Goal: Transaction & Acquisition: Purchase product/service

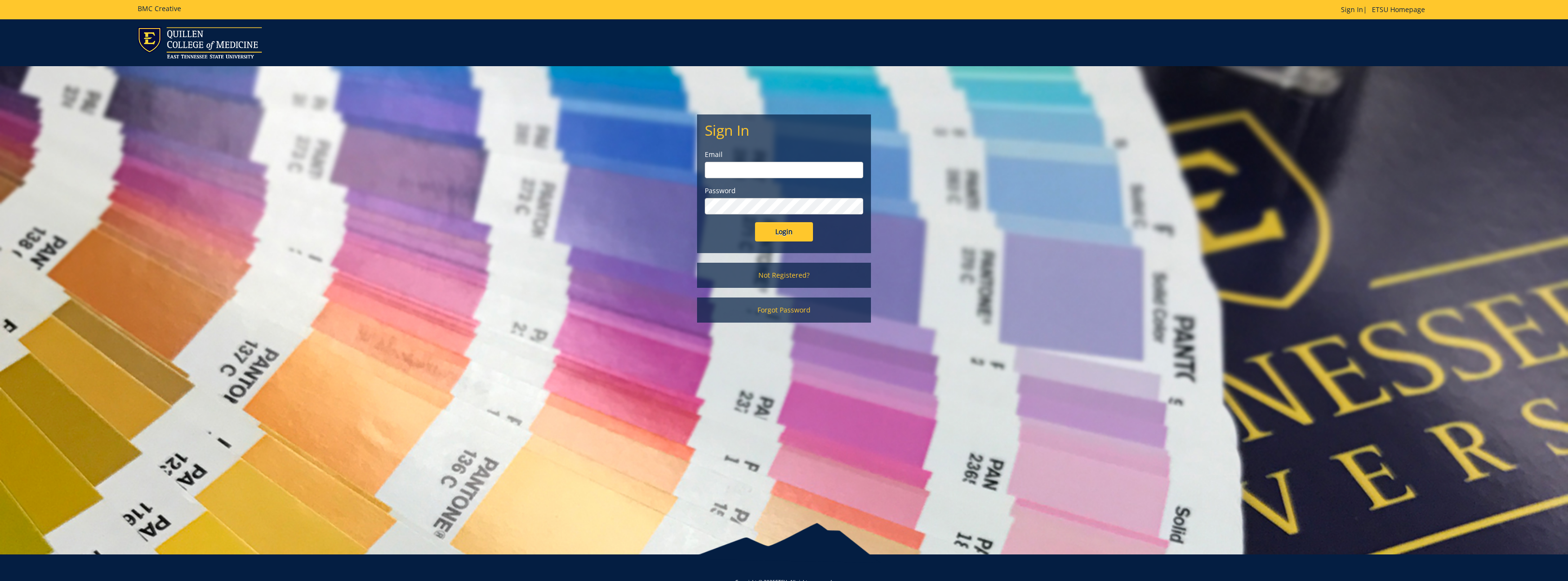
type input "warnerme@etsu.edu"
drag, startPoint x: 779, startPoint y: 229, endPoint x: 823, endPoint y: 261, distance: 54.4
click at [779, 229] on input "Login" at bounding box center [784, 232] width 58 height 19
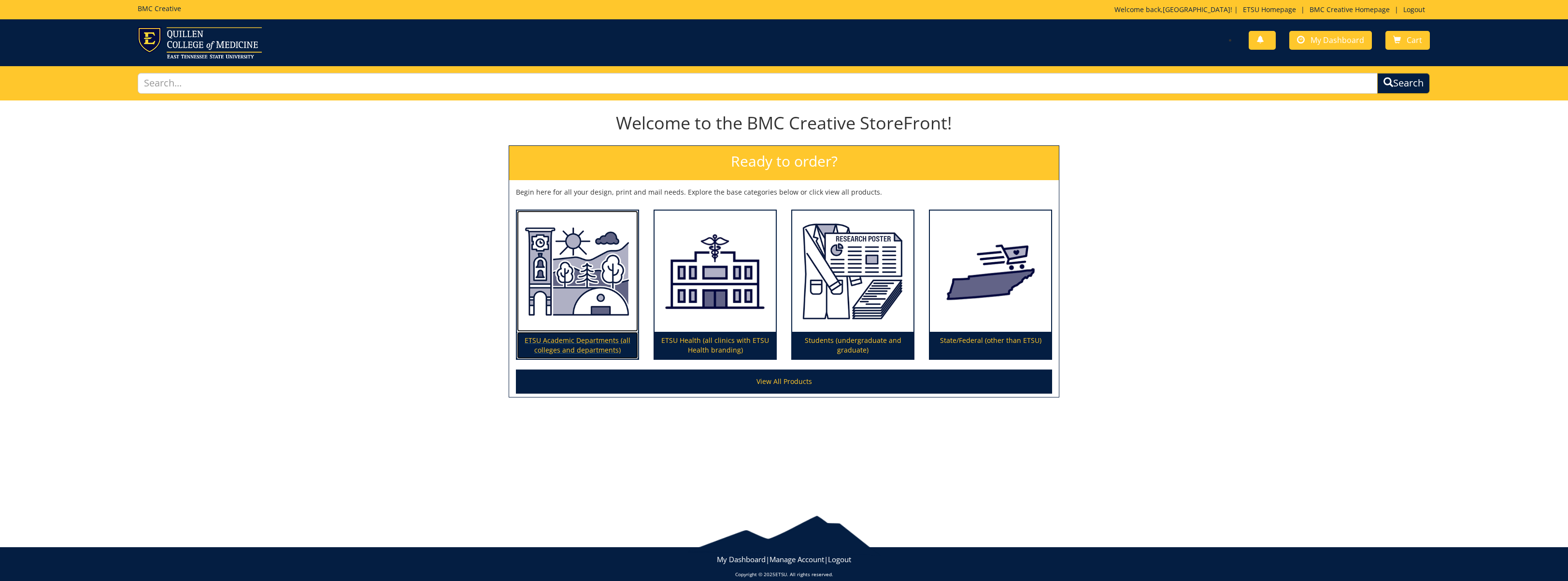
click at [582, 343] on p "ETSU Academic Departments (all colleges and departments)" at bounding box center [577, 346] width 121 height 27
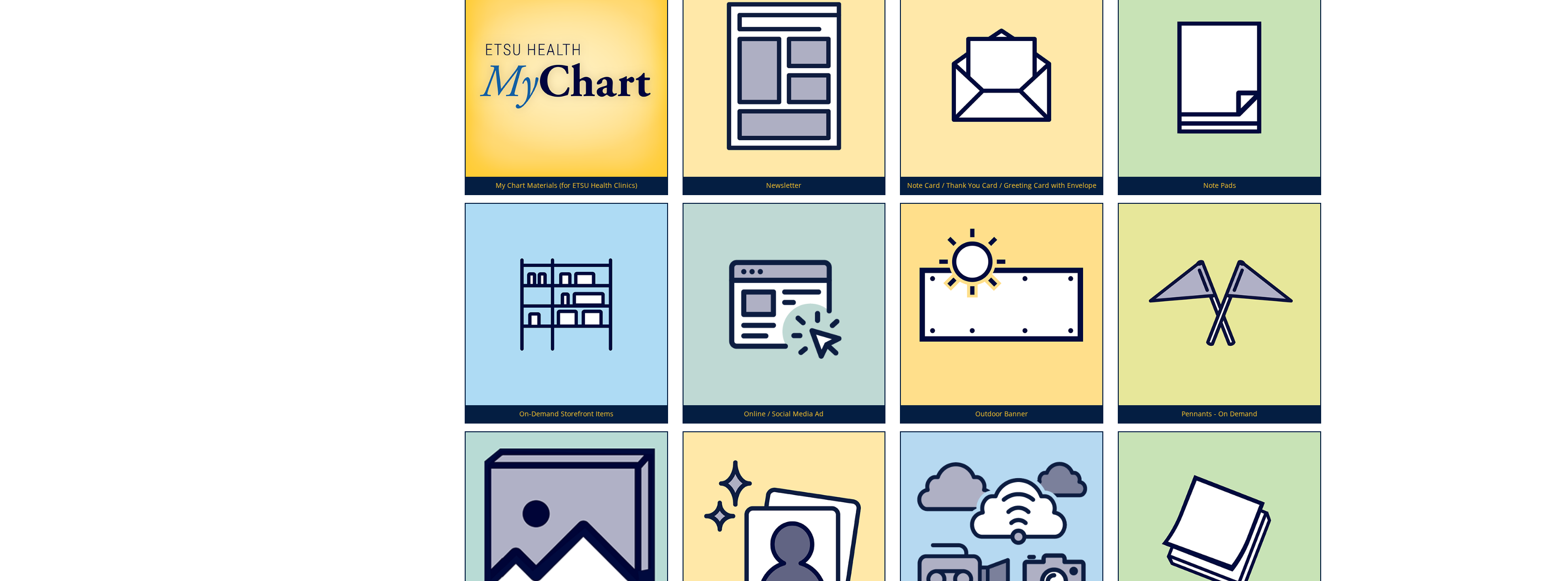
scroll to position [3208, 0]
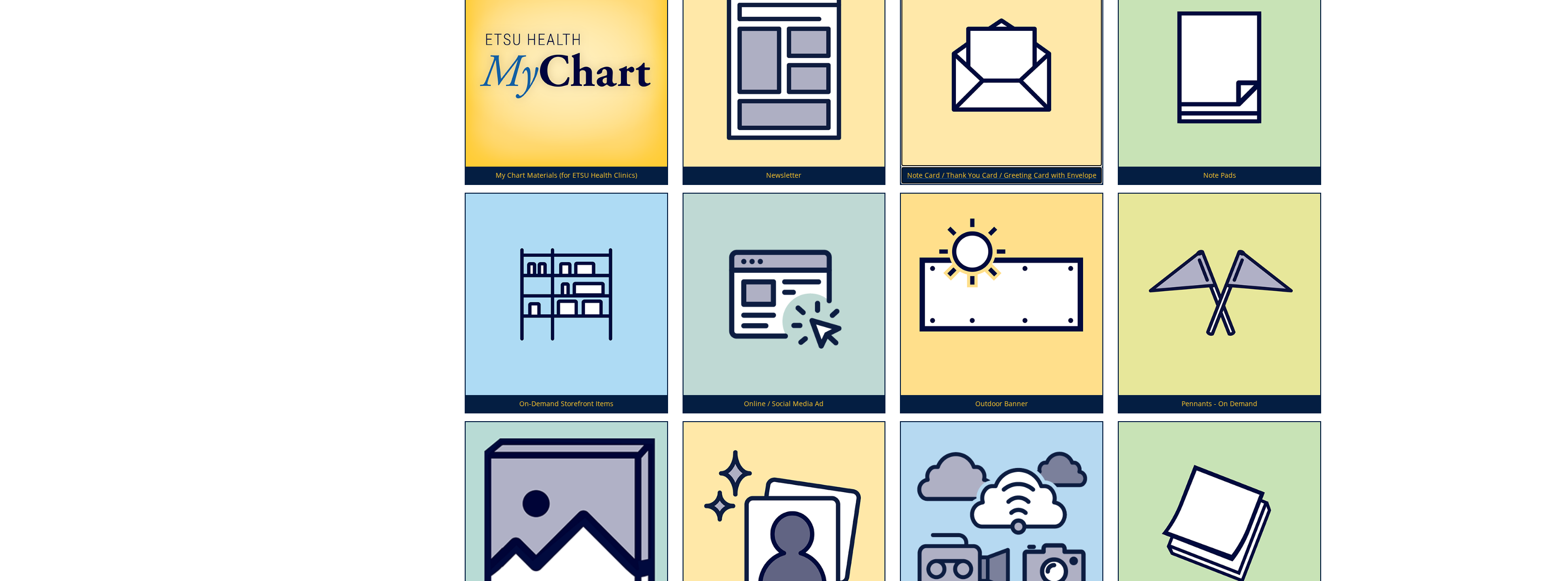
click at [986, 164] on img at bounding box center [1001, 66] width 201 height 201
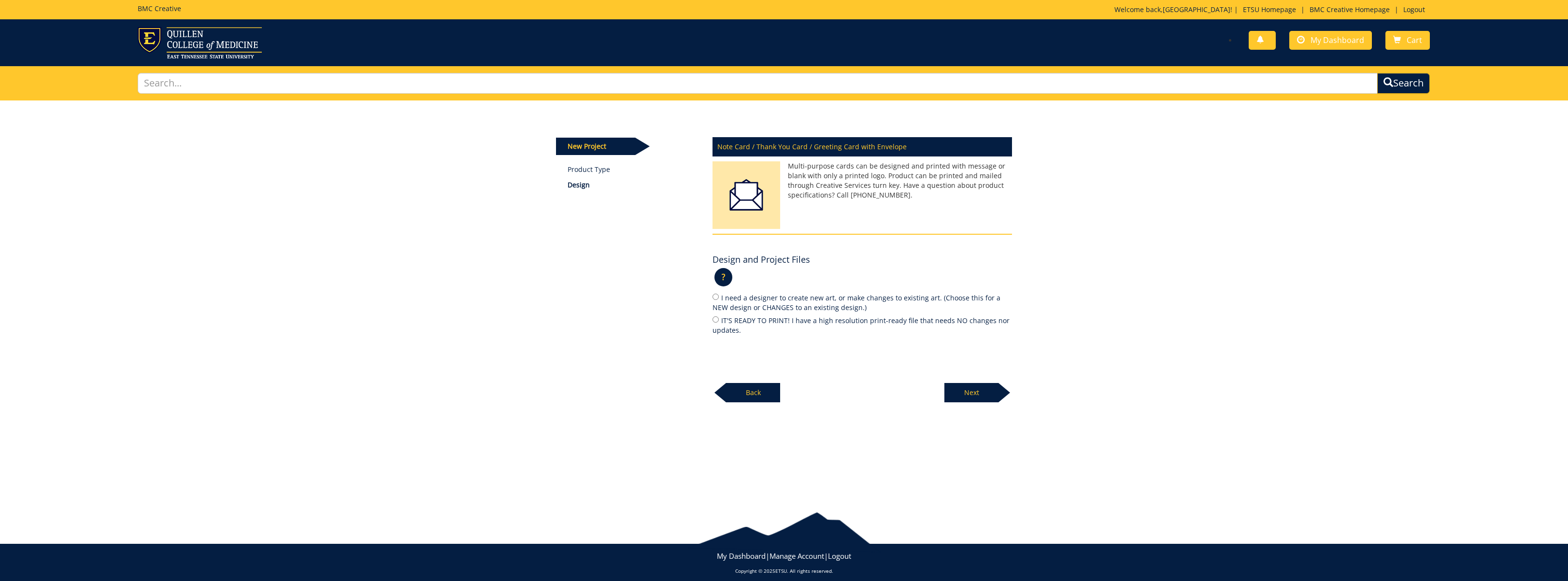
drag, startPoint x: 751, startPoint y: 320, endPoint x: 798, endPoint y: 331, distance: 48.3
click at [751, 320] on label "IT'S READY TO PRINT! I have a high resolution print-ready file that needs NO ch…" at bounding box center [862, 325] width 299 height 20
click at [718, 320] on input "IT'S READY TO PRINT! I have a high resolution print-ready file that needs NO ch…" at bounding box center [715, 319] width 6 height 6
radio input "true"
click at [973, 391] on p "Next" at bounding box center [972, 392] width 54 height 19
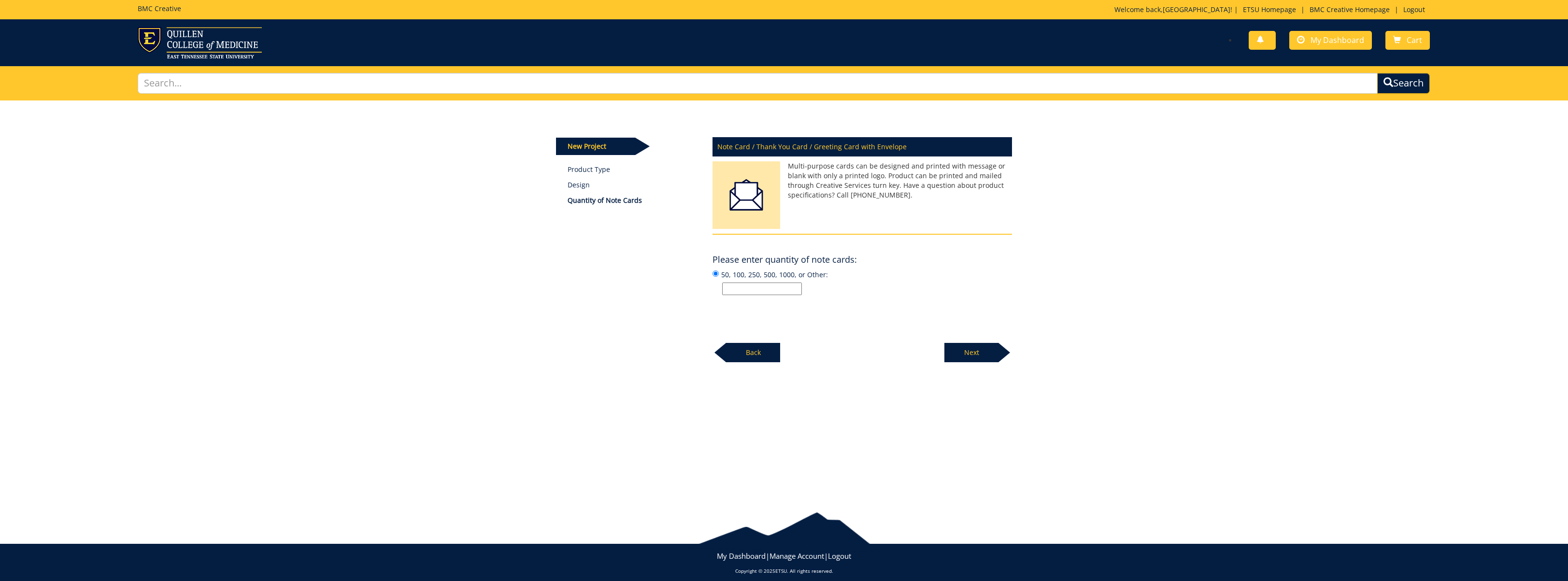
click at [791, 287] on input "50, 100, 250, 500, 1000, or Other:" at bounding box center [762, 289] width 79 height 12
drag, startPoint x: 723, startPoint y: 290, endPoint x: 674, endPoint y: 291, distance: 49.0
click at [674, 291] on div "New Project Product Type Design Quantity of Note Cards Note Card / Thank You Ca…" at bounding box center [784, 232] width 471 height 262
type input "100"
click at [981, 347] on p "Next" at bounding box center [972, 352] width 54 height 19
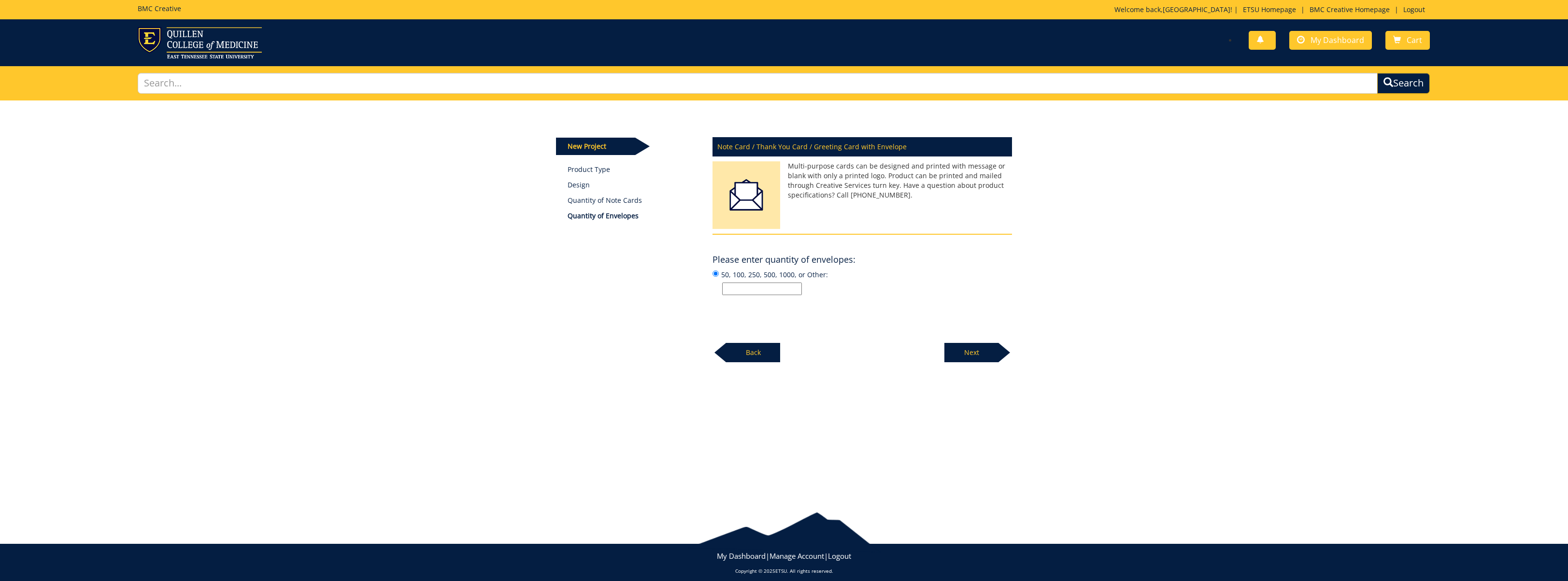
click at [779, 284] on input "50, 100, 250, 500, 1000, or Other:" at bounding box center [762, 289] width 79 height 12
type input "100"
drag, startPoint x: 828, startPoint y: 298, endPoint x: 848, endPoint y: 309, distance: 22.8
click at [829, 299] on div "Note Card / Thank You Card / Greeting Card with Envelope Multi-purpose cards ca…" at bounding box center [863, 246] width 314 height 231
drag, startPoint x: 982, startPoint y: 352, endPoint x: 955, endPoint y: 343, distance: 28.5
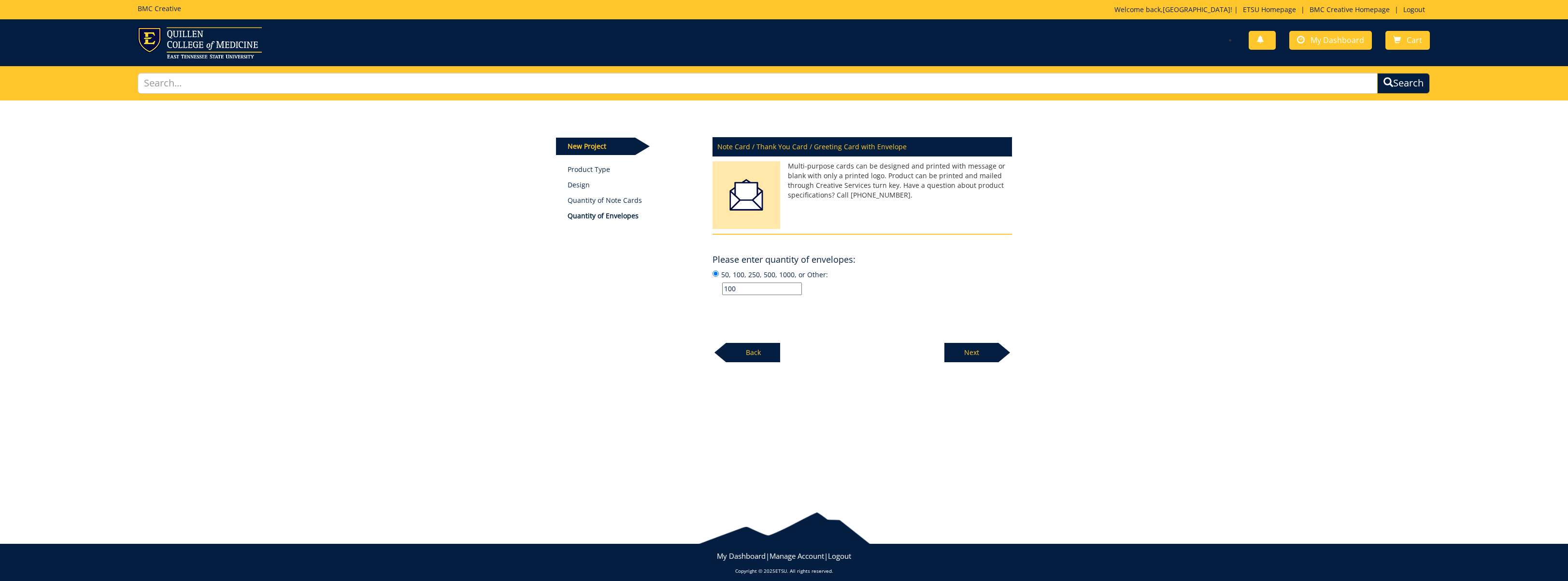
click at [982, 352] on p "Next" at bounding box center [972, 352] width 54 height 19
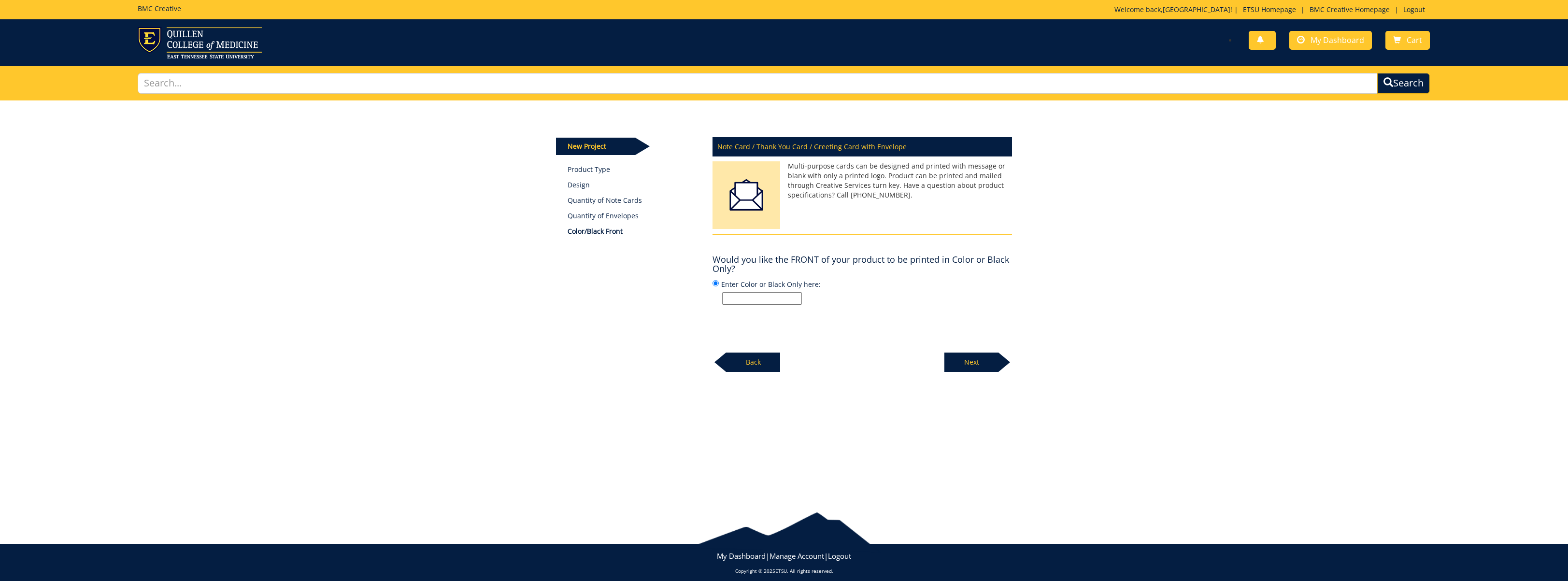
click at [766, 300] on input "Enter Color or Black Only here:" at bounding box center [762, 298] width 79 height 12
type input "Color"
drag, startPoint x: 977, startPoint y: 366, endPoint x: 915, endPoint y: 365, distance: 62.0
click at [977, 366] on p "Next" at bounding box center [972, 362] width 54 height 19
click at [789, 305] on div "Note Card / Thank You Card / Greeting Card with Envelope Multi-purpose cards ca…" at bounding box center [863, 251] width 314 height 241
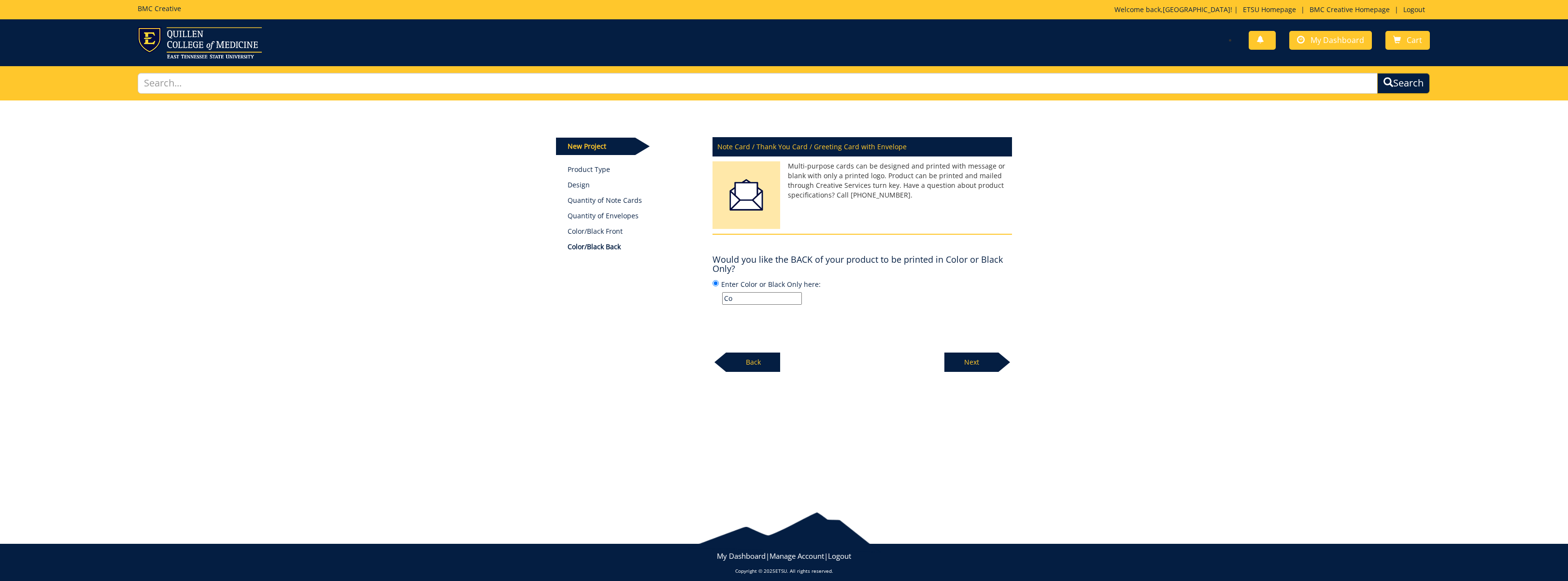
type input "C"
type input "N"
type input "B"
type input "Color"
click at [866, 303] on p "Color" at bounding box center [867, 298] width 290 height 12
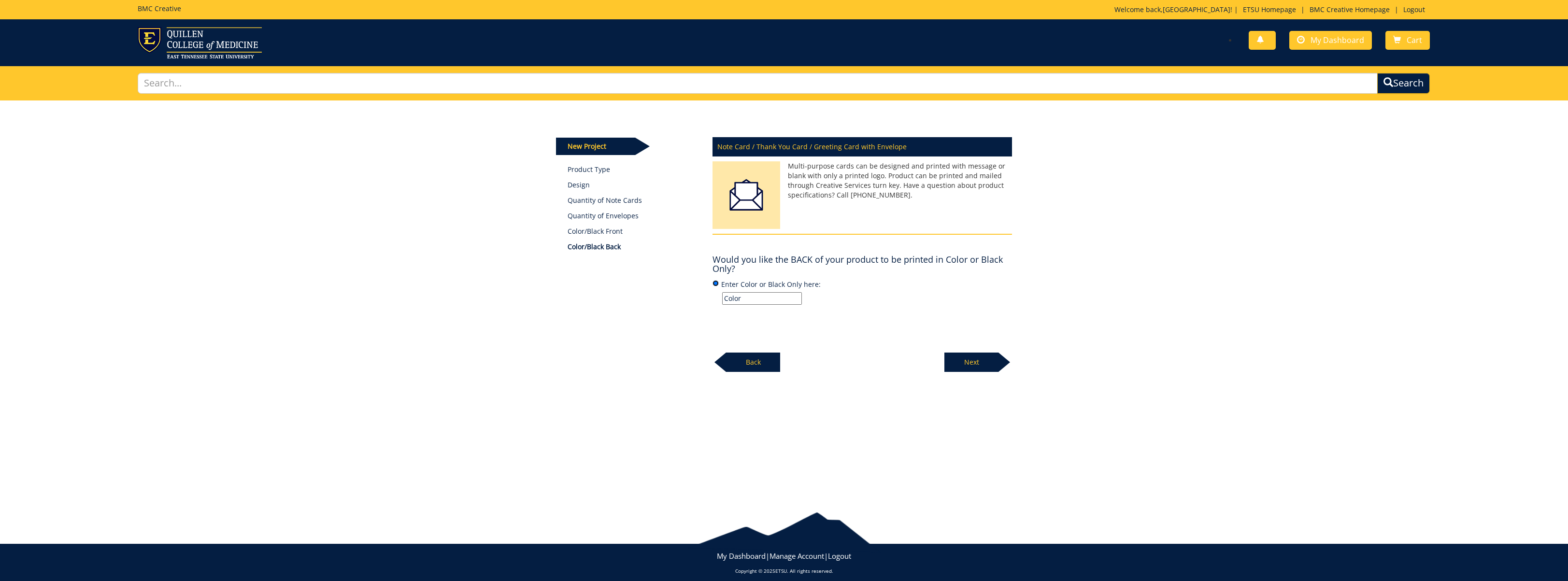
click at [718, 286] on input "Enter Color or Black Only here: Color" at bounding box center [715, 283] width 6 height 6
click at [965, 361] on p "Next" at bounding box center [972, 362] width 54 height 19
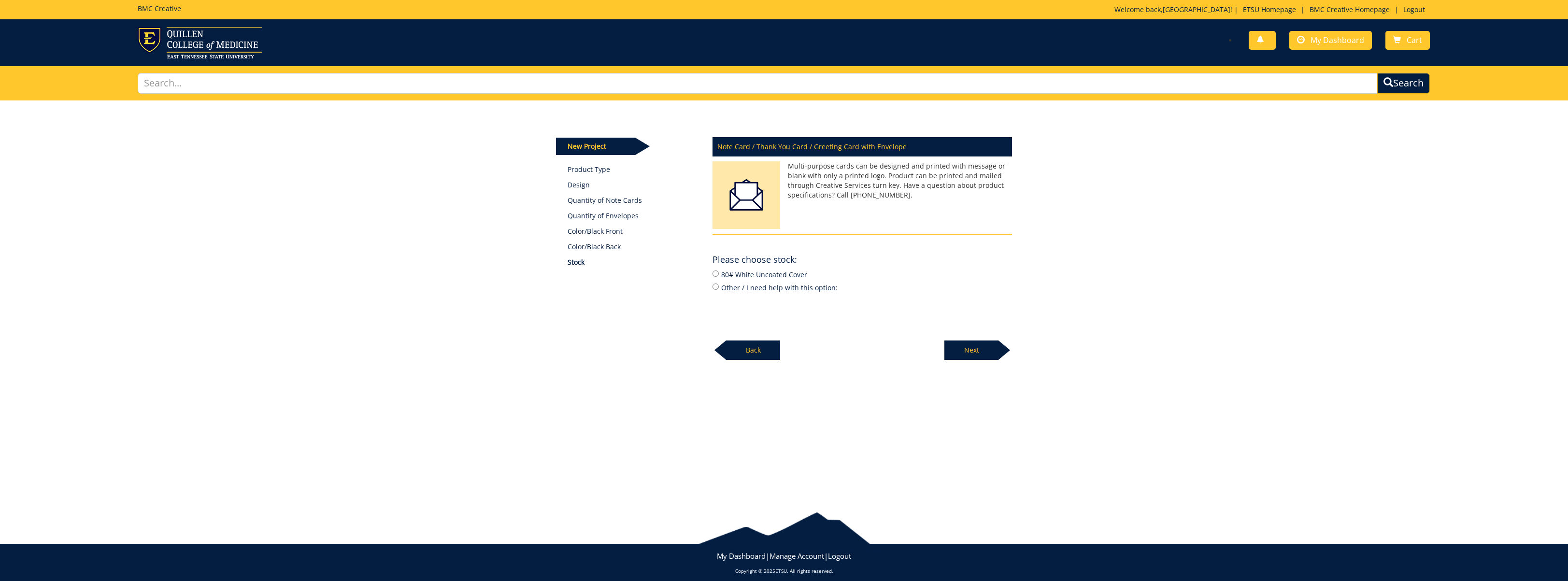
click at [774, 274] on label "80# White Uncoated Cover" at bounding box center [862, 274] width 299 height 10
click at [718, 274] on input "80# White Uncoated Cover" at bounding box center [715, 274] width 6 height 6
radio input "true"
click at [967, 351] on p "Next" at bounding box center [972, 350] width 54 height 19
drag, startPoint x: 760, startPoint y: 277, endPoint x: 797, endPoint y: 291, distance: 39.6
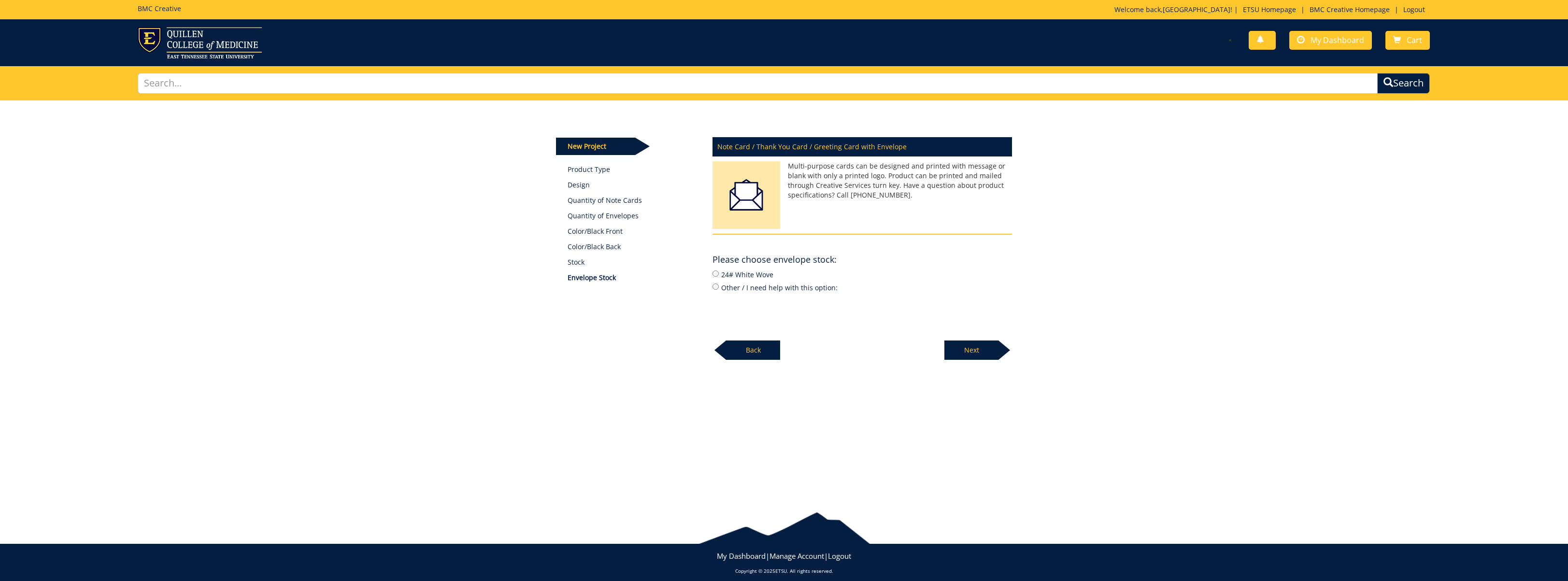
click at [760, 277] on label "24# White Wove" at bounding box center [862, 274] width 299 height 10
click at [718, 277] on input "24# White Wove" at bounding box center [715, 274] width 6 height 6
radio input "true"
drag, startPoint x: 965, startPoint y: 346, endPoint x: 938, endPoint y: 347, distance: 27.0
click at [964, 346] on p "Next" at bounding box center [972, 350] width 54 height 19
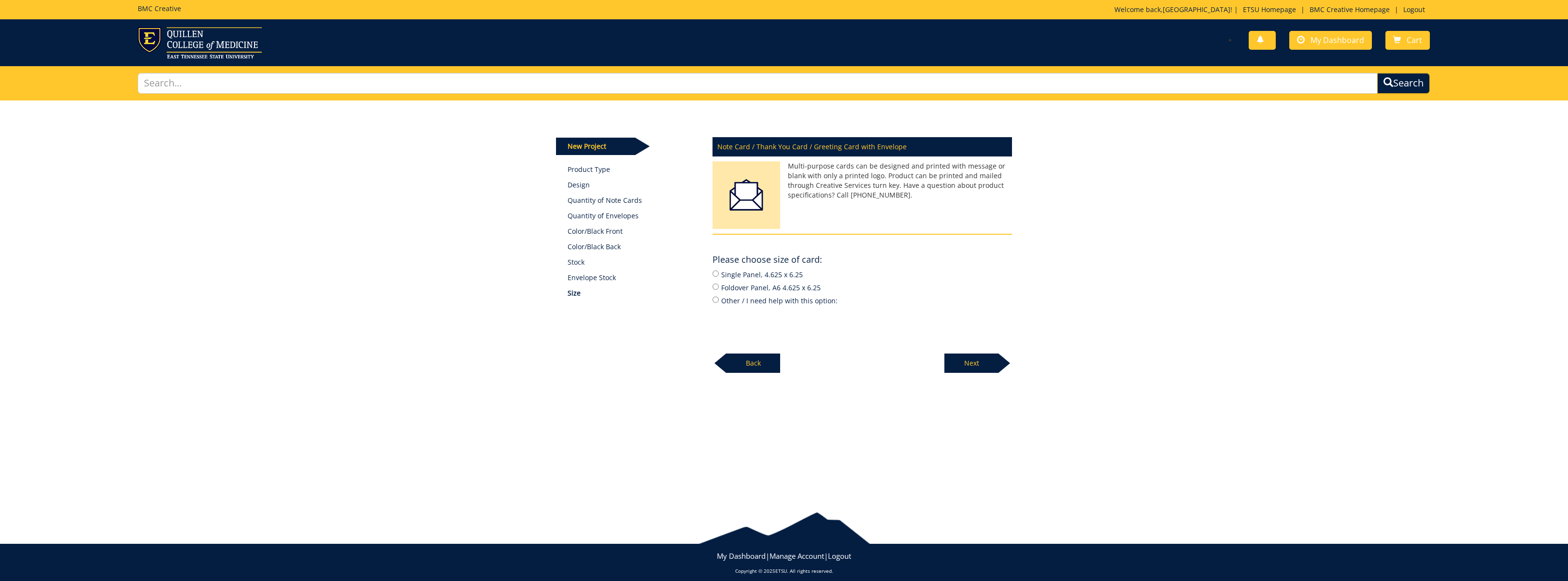
click at [758, 286] on label "Foldover Panel, A6 4.625 x 6.25" at bounding box center [862, 287] width 299 height 10
click at [718, 286] on input "Foldover Panel, A6 4.625 x 6.25" at bounding box center [715, 286] width 6 height 6
radio input "true"
drag, startPoint x: 767, startPoint y: 288, endPoint x: 721, endPoint y: 289, distance: 46.0
click at [721, 289] on label "Foldover Panel, A6 4.625 x 6.25" at bounding box center [862, 287] width 299 height 10
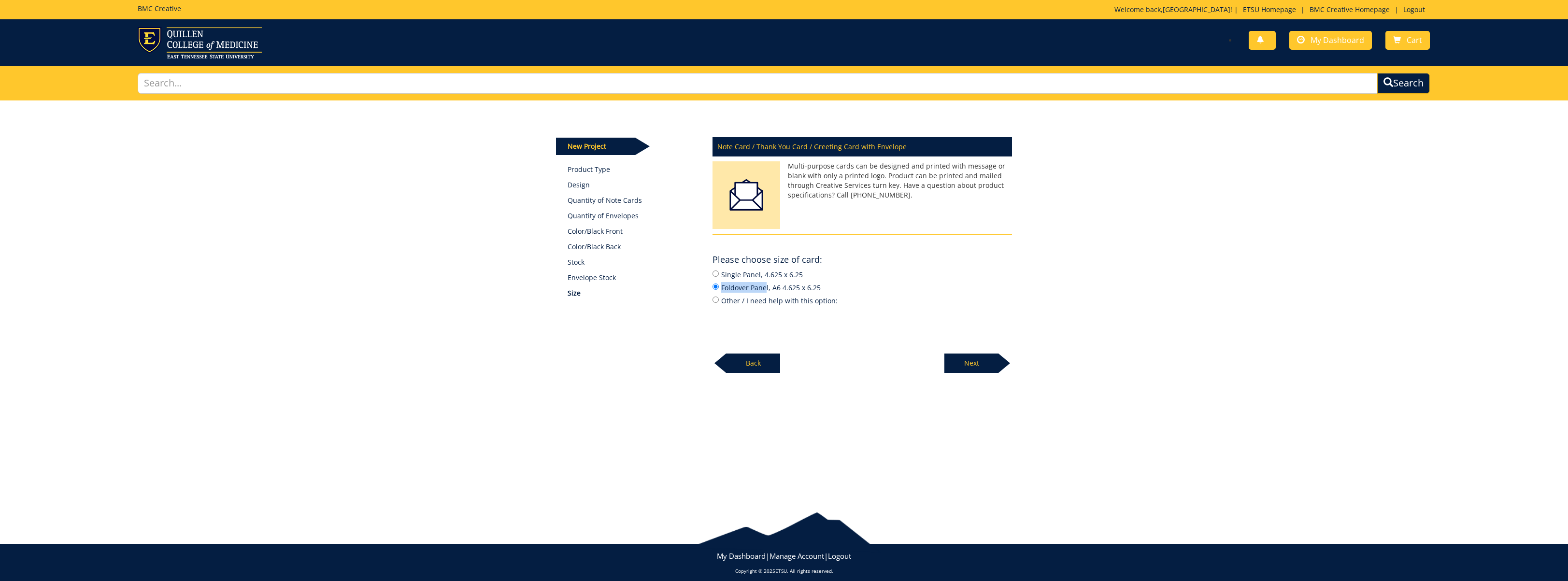
copy label "Foldover Pane"
click at [849, 305] on label "Other / I need help with this option:" at bounding box center [862, 300] width 299 height 10
click at [718, 303] on input "Other / I need help with this option:" at bounding box center [715, 299] width 6 height 6
radio input "true"
click at [798, 290] on label "Foldover Panel, A6 4.625 x 6.25" at bounding box center [862, 287] width 299 height 10
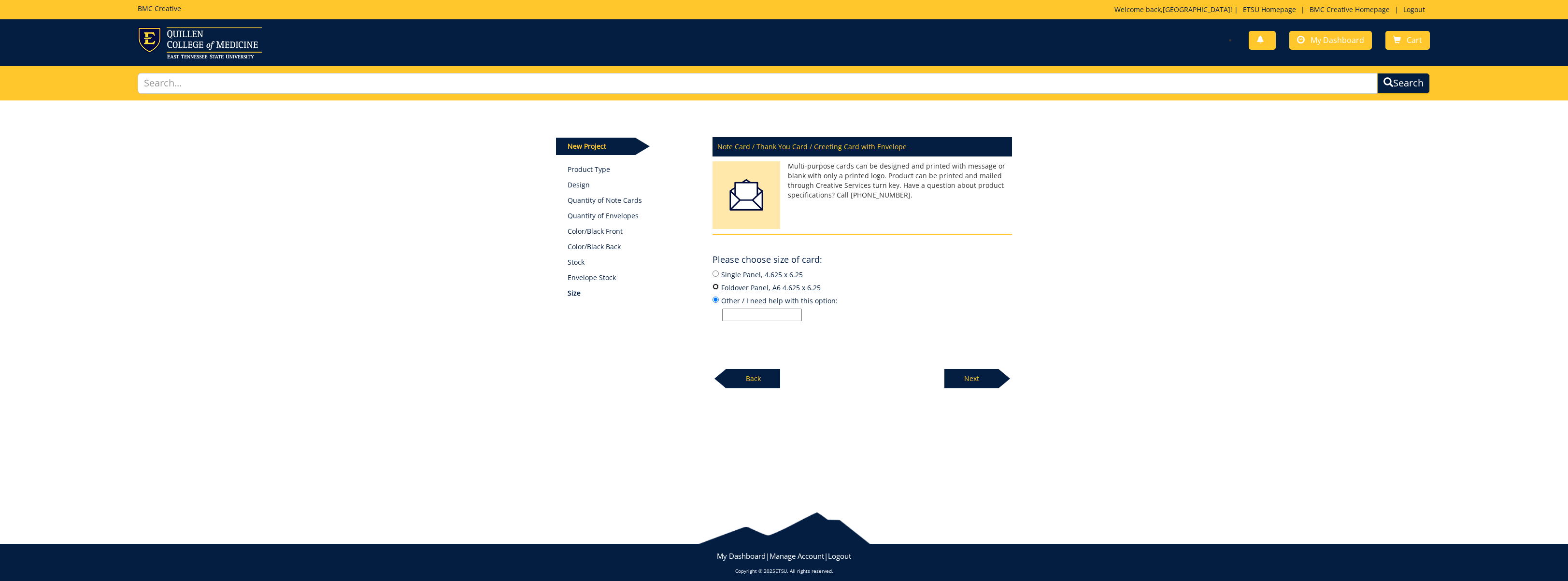
click at [718, 290] on input "Foldover Panel, A6 4.625 x 6.25" at bounding box center [715, 286] width 6 height 6
radio input "true"
click at [956, 359] on p "Next" at bounding box center [972, 363] width 54 height 19
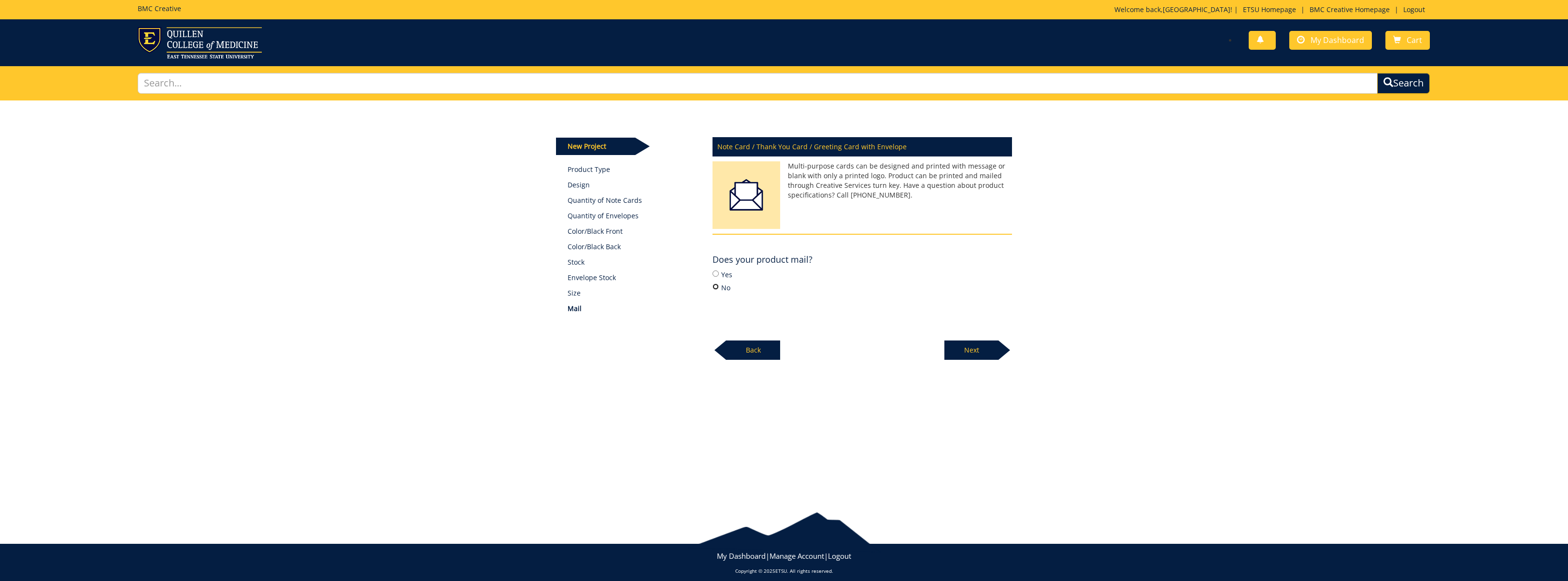
click at [715, 285] on input "No" at bounding box center [715, 286] width 6 height 6
radio input "true"
drag, startPoint x: 717, startPoint y: 274, endPoint x: 900, endPoint y: 330, distance: 191.4
click at [718, 274] on input "Yes" at bounding box center [715, 274] width 6 height 6
radio input "true"
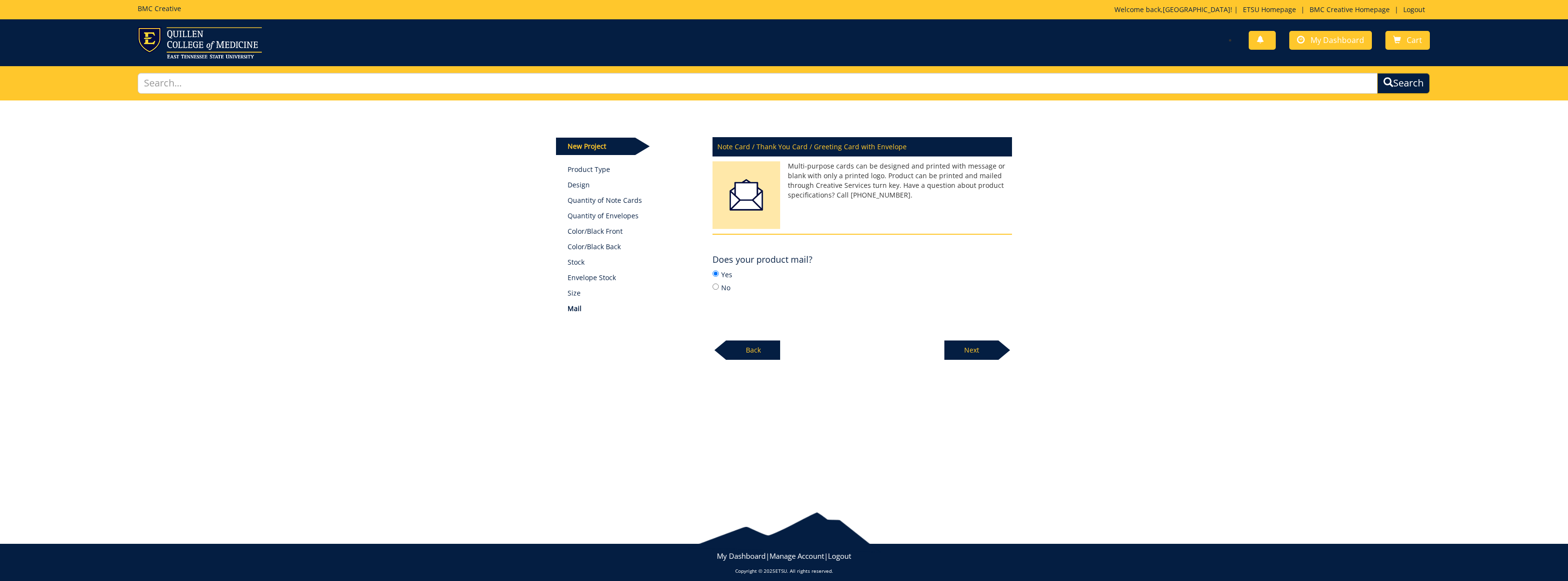
click at [964, 350] on p "Next" at bounding box center [972, 350] width 54 height 19
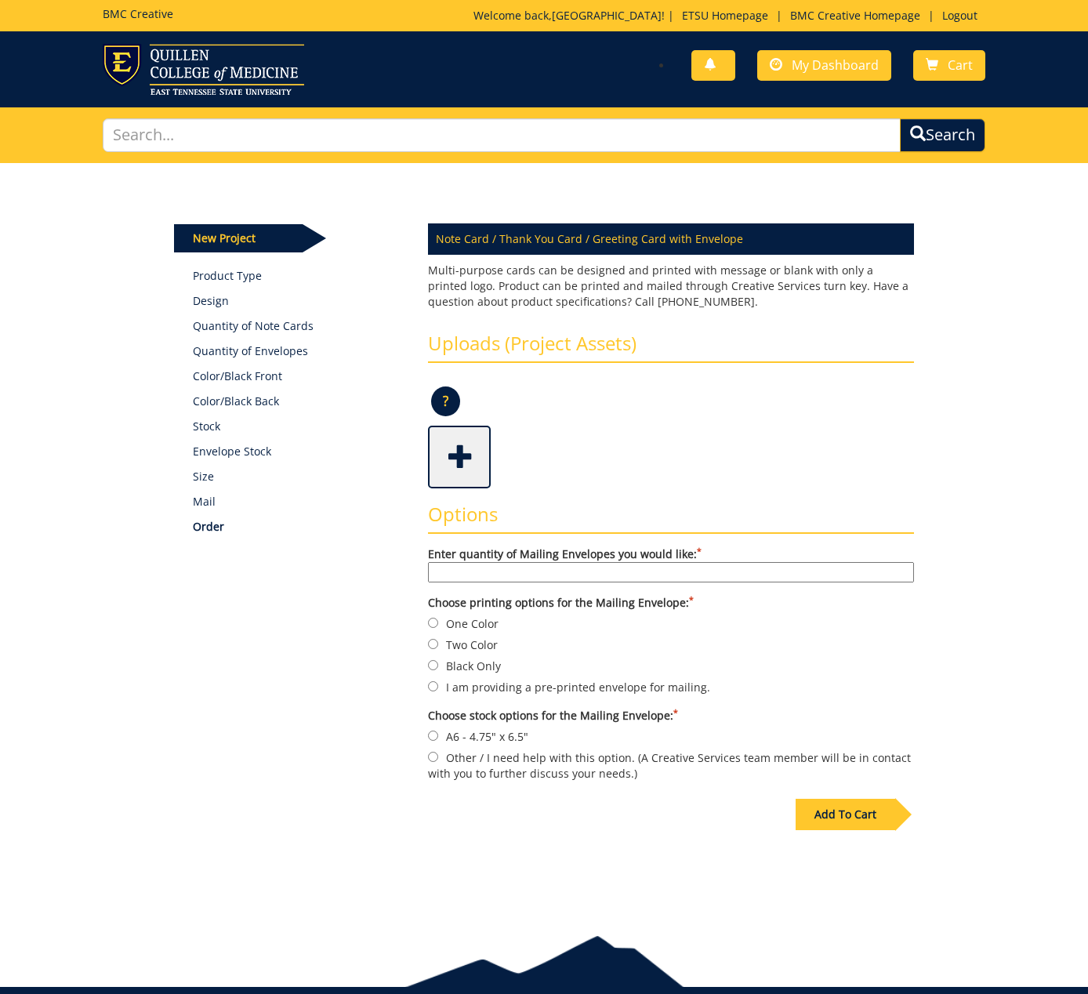
click at [806, 571] on input "Enter quantity of Mailing Envelopes you would like: *" at bounding box center [671, 572] width 486 height 20
type input "100"
drag, startPoint x: 466, startPoint y: 669, endPoint x: 581, endPoint y: 691, distance: 117.5
click at [466, 669] on label "Black Only" at bounding box center [671, 665] width 486 height 17
click at [438, 669] on input "Black Only" at bounding box center [433, 665] width 10 height 10
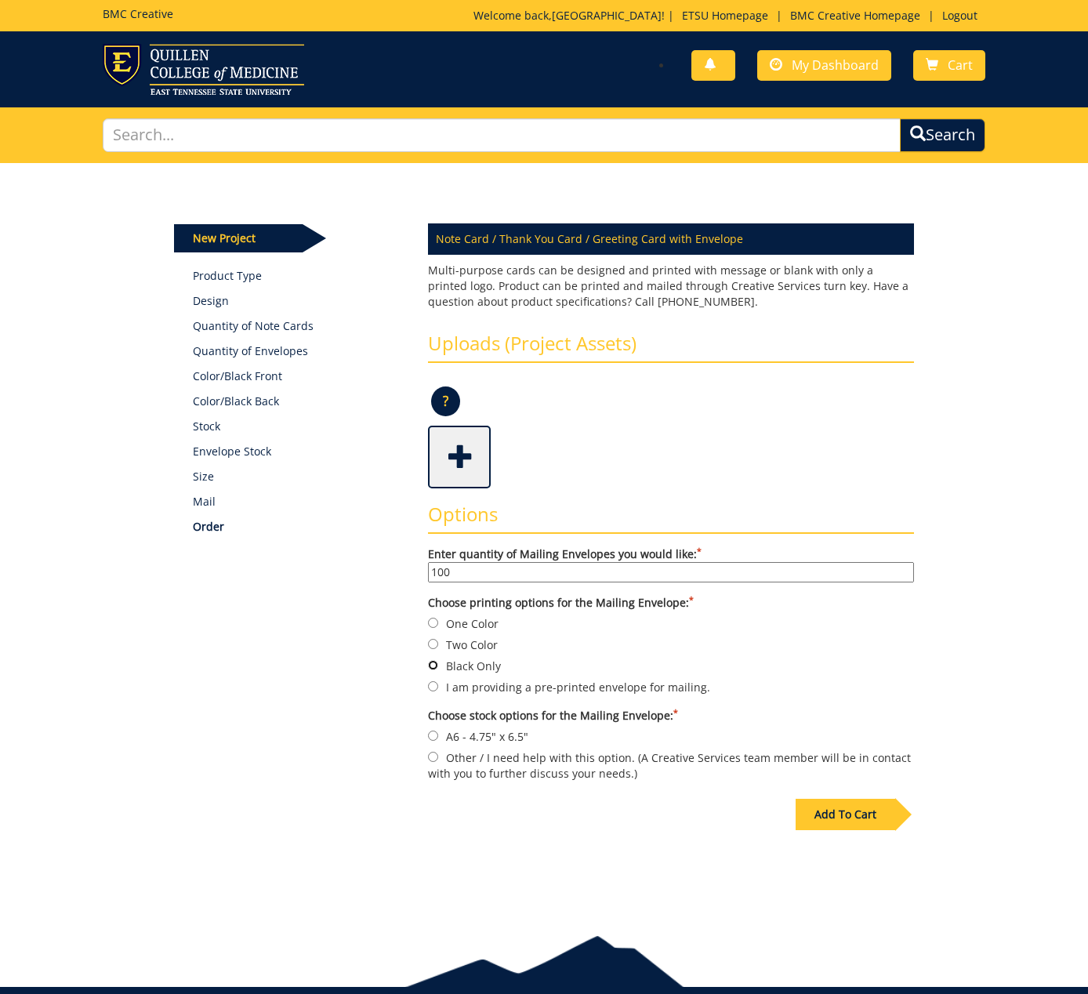
radio input "true"
click at [568, 697] on form "Enter quantity of Mailing Envelopes you would like: * 100 Choose printing optio…" at bounding box center [671, 663] width 486 height 235
drag, startPoint x: 482, startPoint y: 624, endPoint x: 684, endPoint y: 654, distance: 203.7
click at [482, 624] on label "One Color" at bounding box center [671, 623] width 486 height 17
click at [438, 624] on input "One Color" at bounding box center [433, 623] width 10 height 10
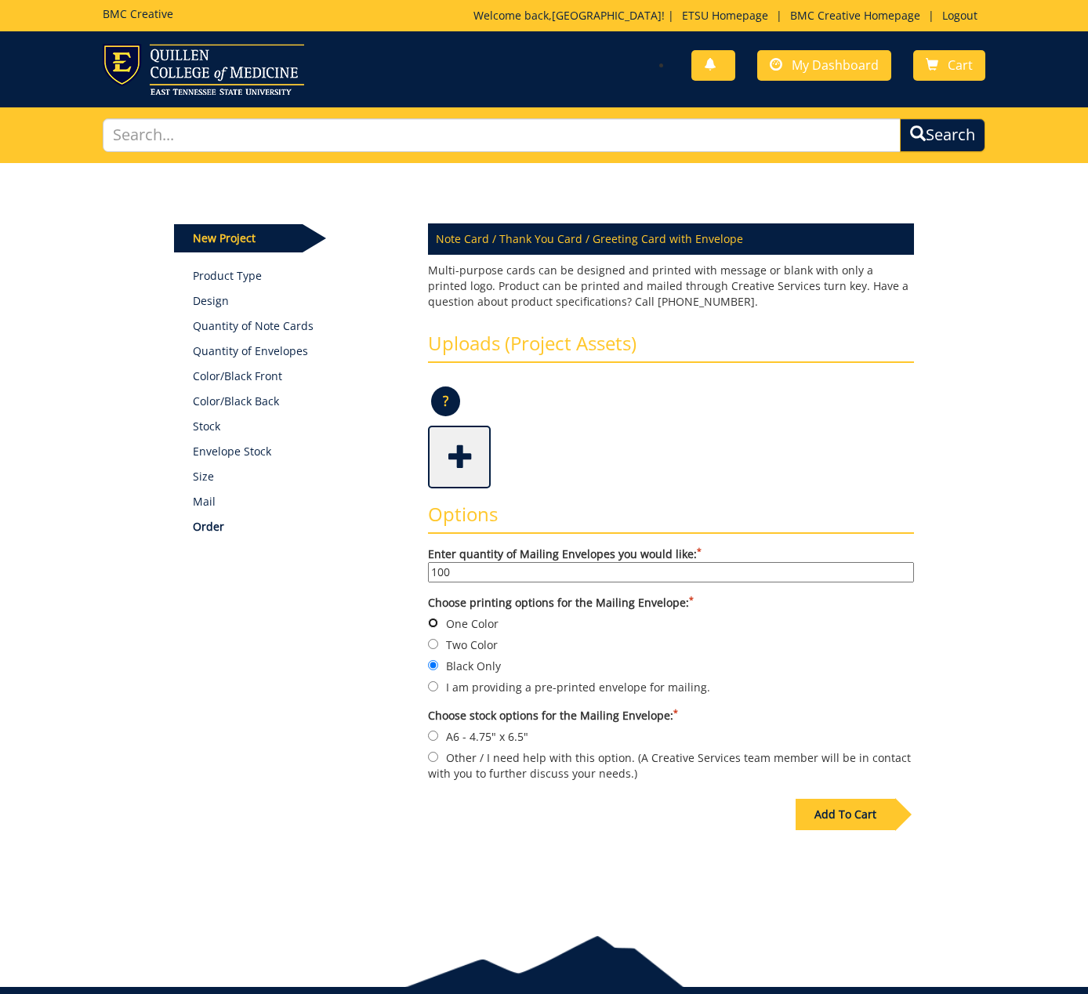
radio input "true"
drag, startPoint x: 729, startPoint y: 709, endPoint x: 700, endPoint y: 727, distance: 34.2
click at [729, 709] on label "Choose stock options for the Mailing Envelope: *" at bounding box center [671, 716] width 486 height 16
click at [460, 467] on span at bounding box center [461, 455] width 63 height 55
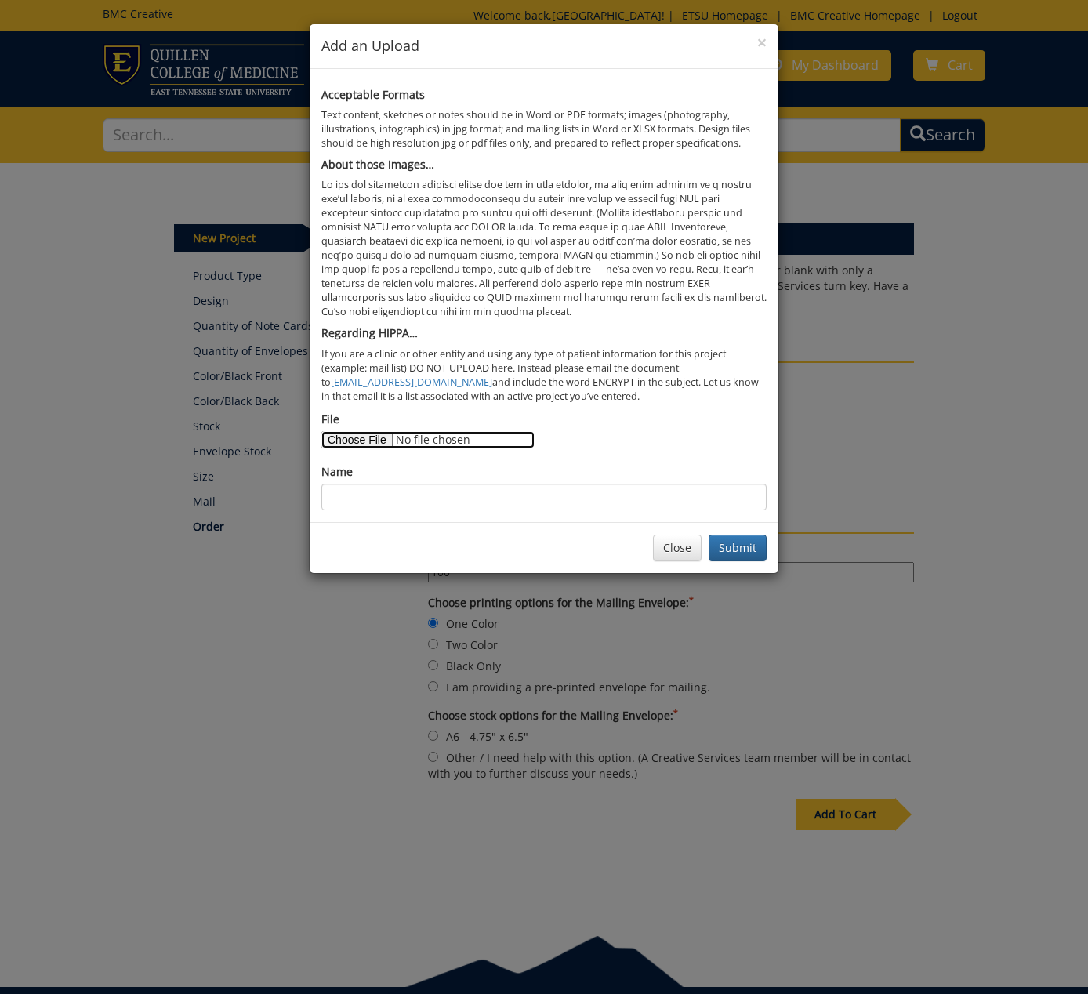
click at [378, 441] on input "File" at bounding box center [427, 439] width 213 height 17
type input "C:\fakepath\DIGM_2025_CardFront.pdf"
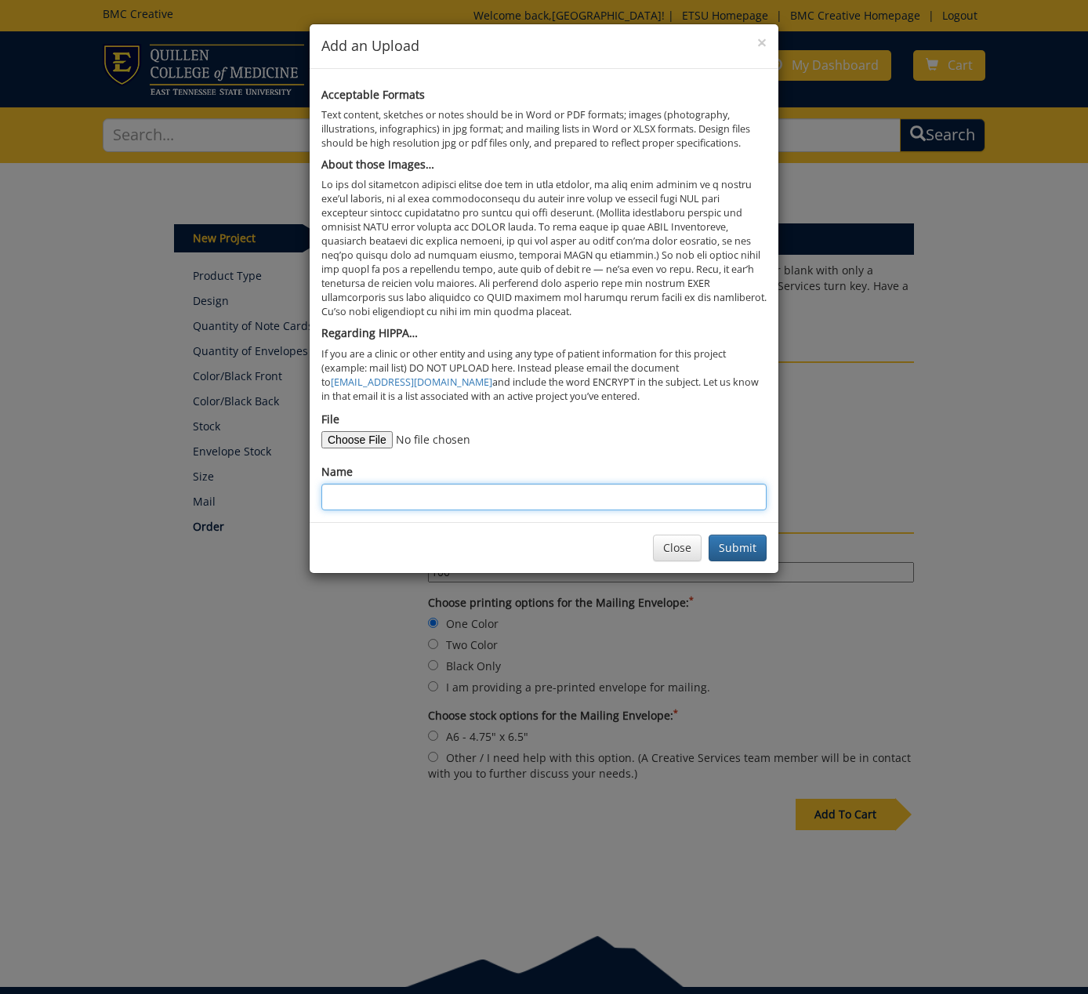
click at [512, 490] on input "Name" at bounding box center [543, 497] width 445 height 27
type input "25 DIGM_CardFront"
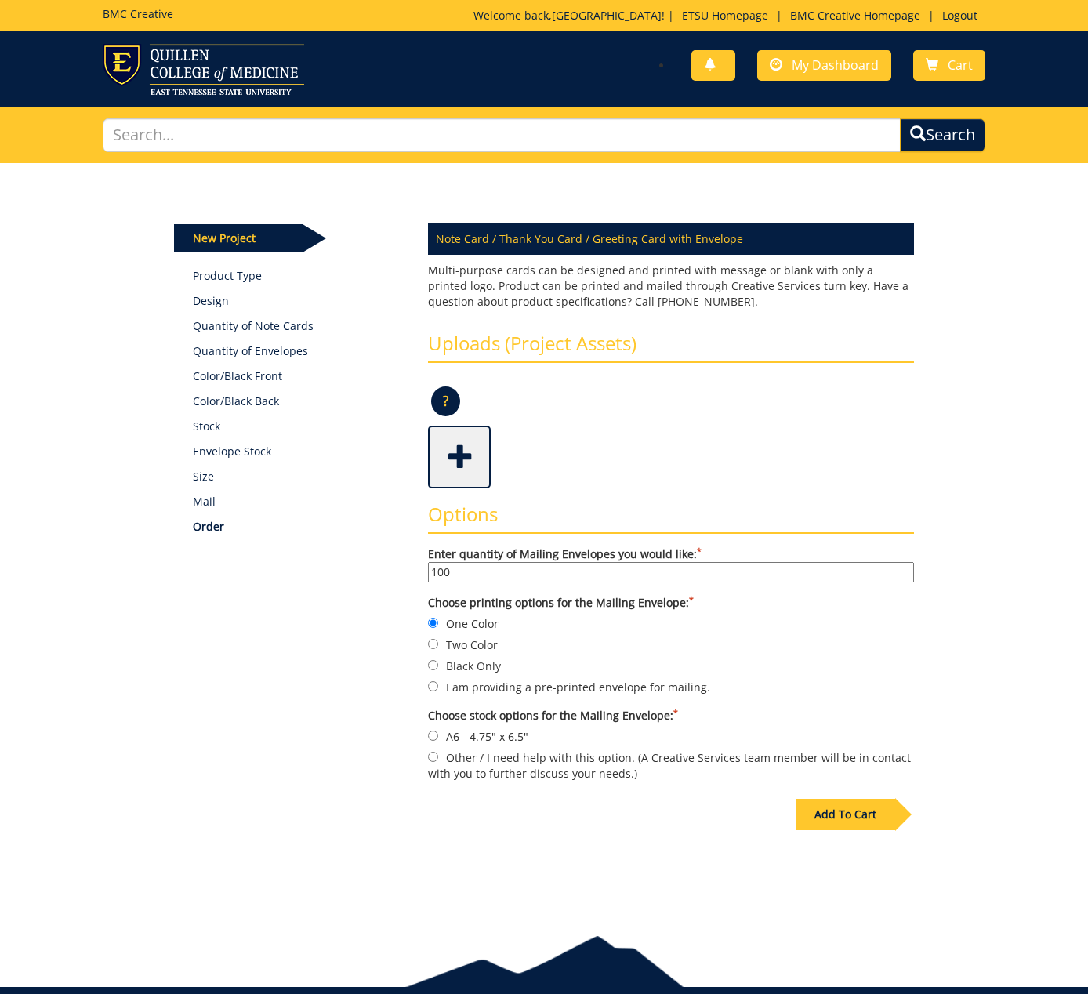
click at [459, 463] on span at bounding box center [461, 455] width 63 height 55
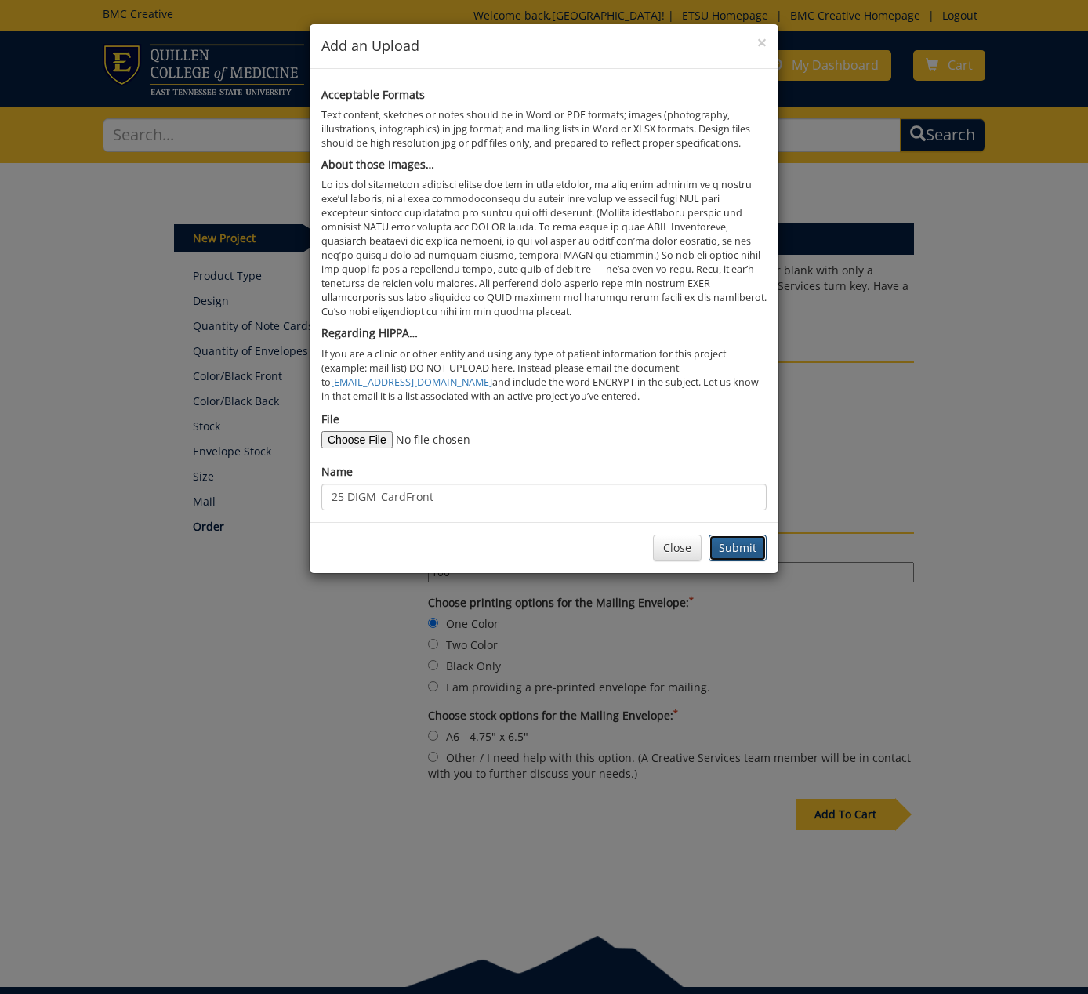
click at [734, 543] on button "Submit" at bounding box center [738, 548] width 58 height 27
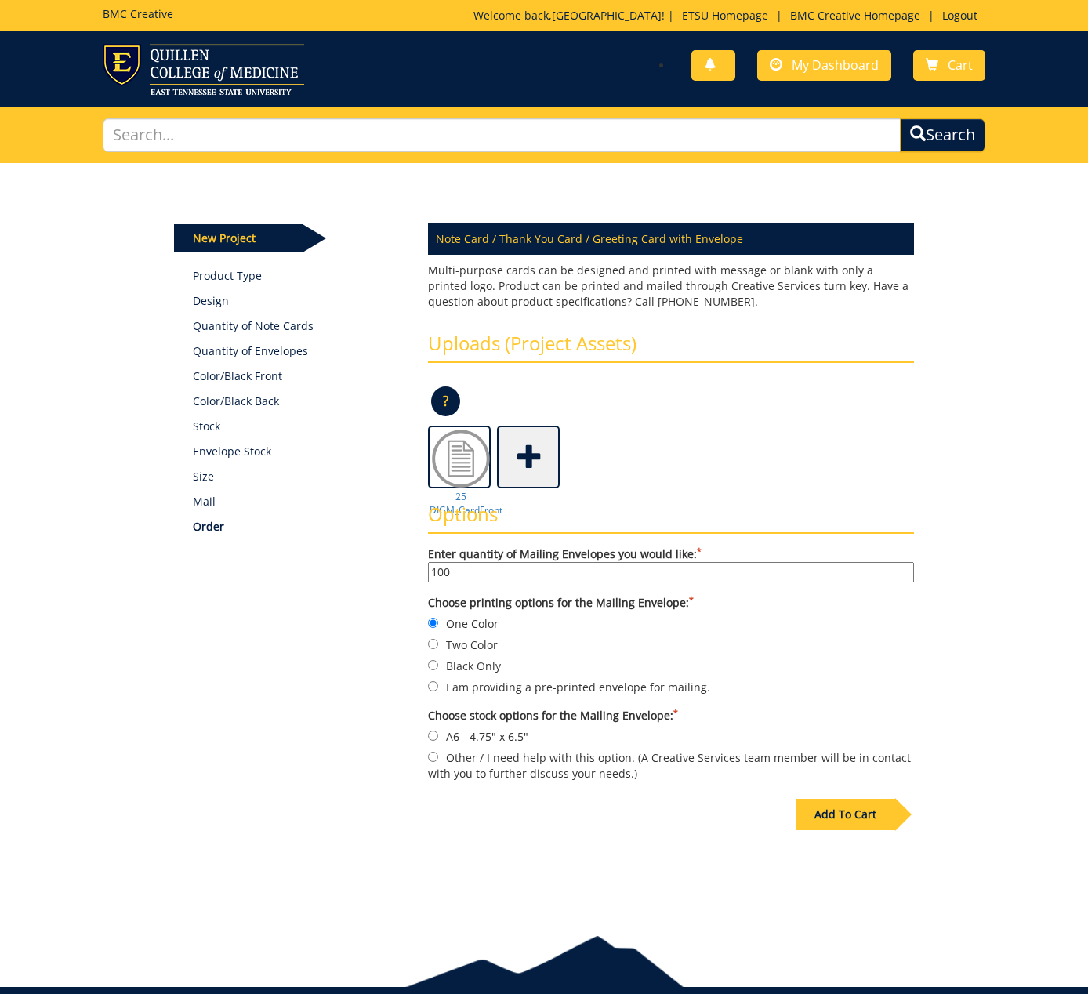
click at [492, 733] on label "A6 - 4.75" x 6.5"" at bounding box center [671, 735] width 486 height 17
click at [438, 733] on input "A6 - 4.75" x 6.5"" at bounding box center [433, 736] width 10 height 10
radio input "true"
drag, startPoint x: 830, startPoint y: 807, endPoint x: 839, endPoint y: 832, distance: 25.8
click at [830, 808] on div "Add To Cart" at bounding box center [846, 814] width 100 height 31
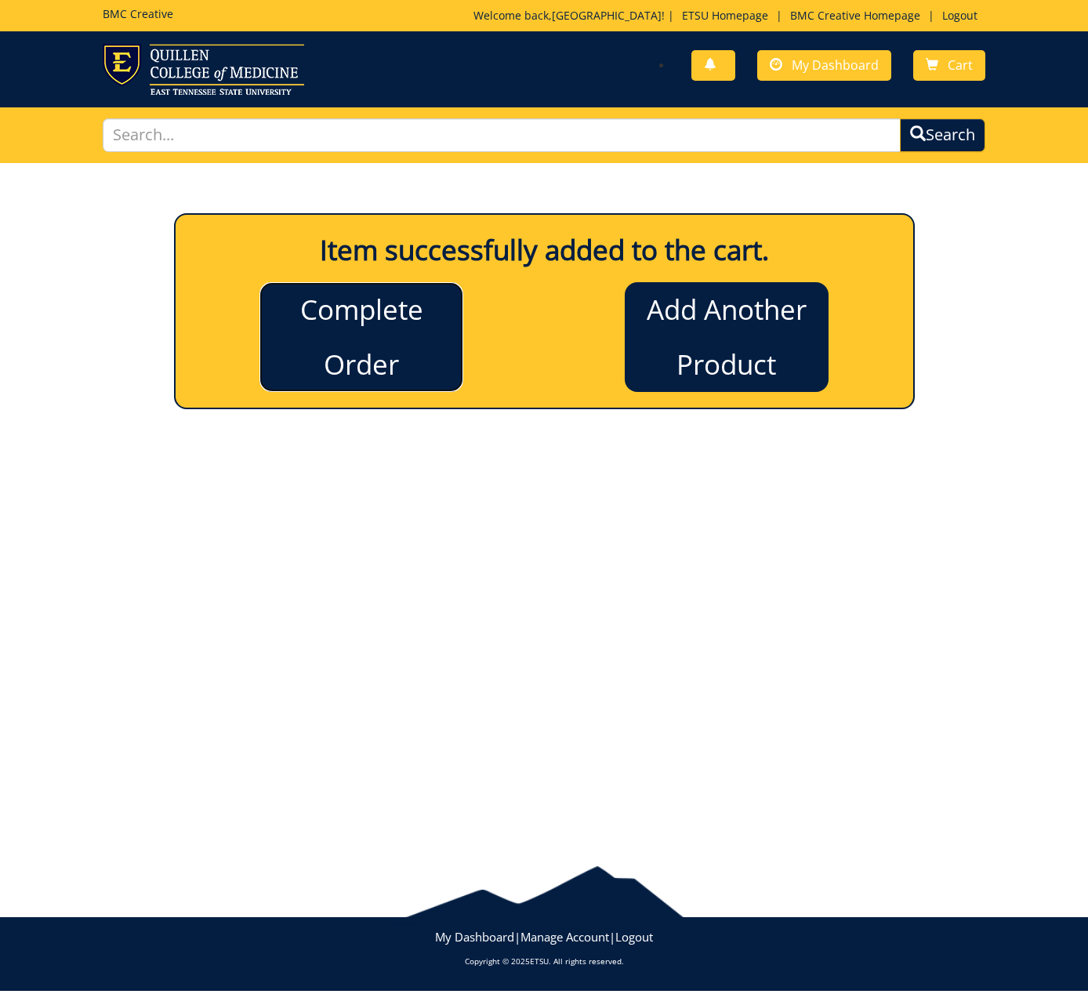
click at [336, 321] on link "Complete Order" at bounding box center [361, 337] width 204 height 110
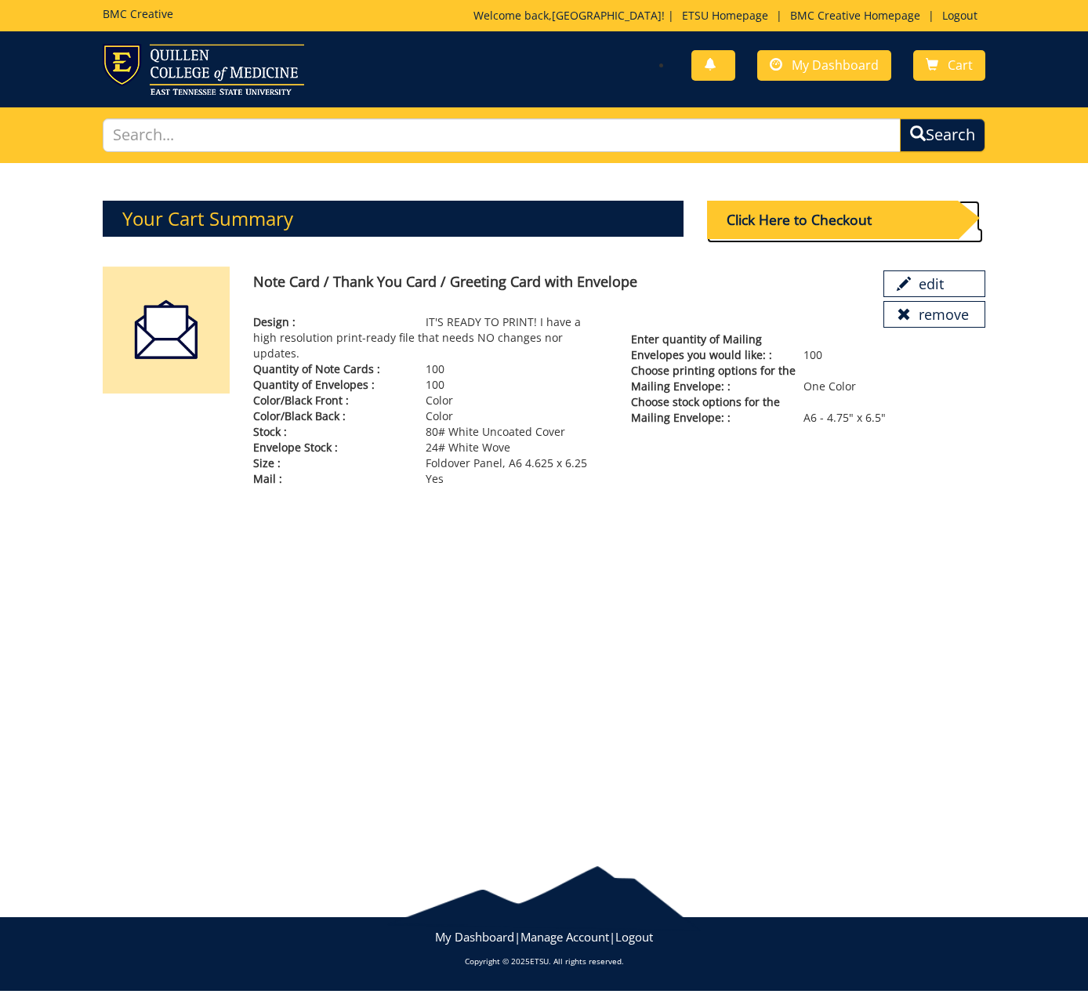
drag, startPoint x: 851, startPoint y: 219, endPoint x: 856, endPoint y: 255, distance: 36.5
click at [851, 219] on div "Click Here to Checkout" at bounding box center [833, 220] width 252 height 38
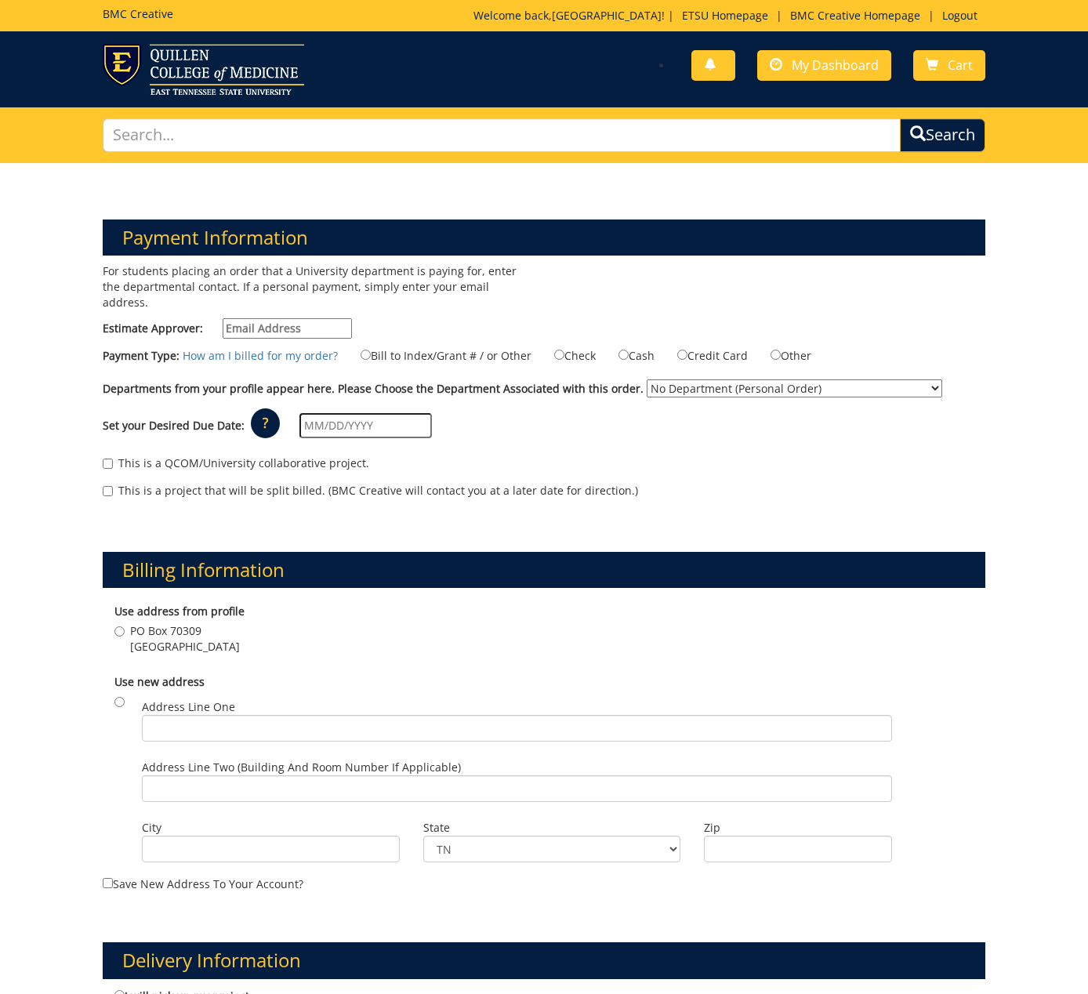
click at [248, 318] on input "Estimate Approver:" at bounding box center [287, 328] width 129 height 20
type input "[PERSON_NAME][EMAIL_ADDRESS][DOMAIN_NAME]"
click at [449, 346] on label "Bill to Index/Grant # / or Other" at bounding box center [436, 354] width 190 height 17
click at [371, 350] on input "Bill to Index/Grant # / or Other" at bounding box center [366, 355] width 10 height 10
radio input "true"
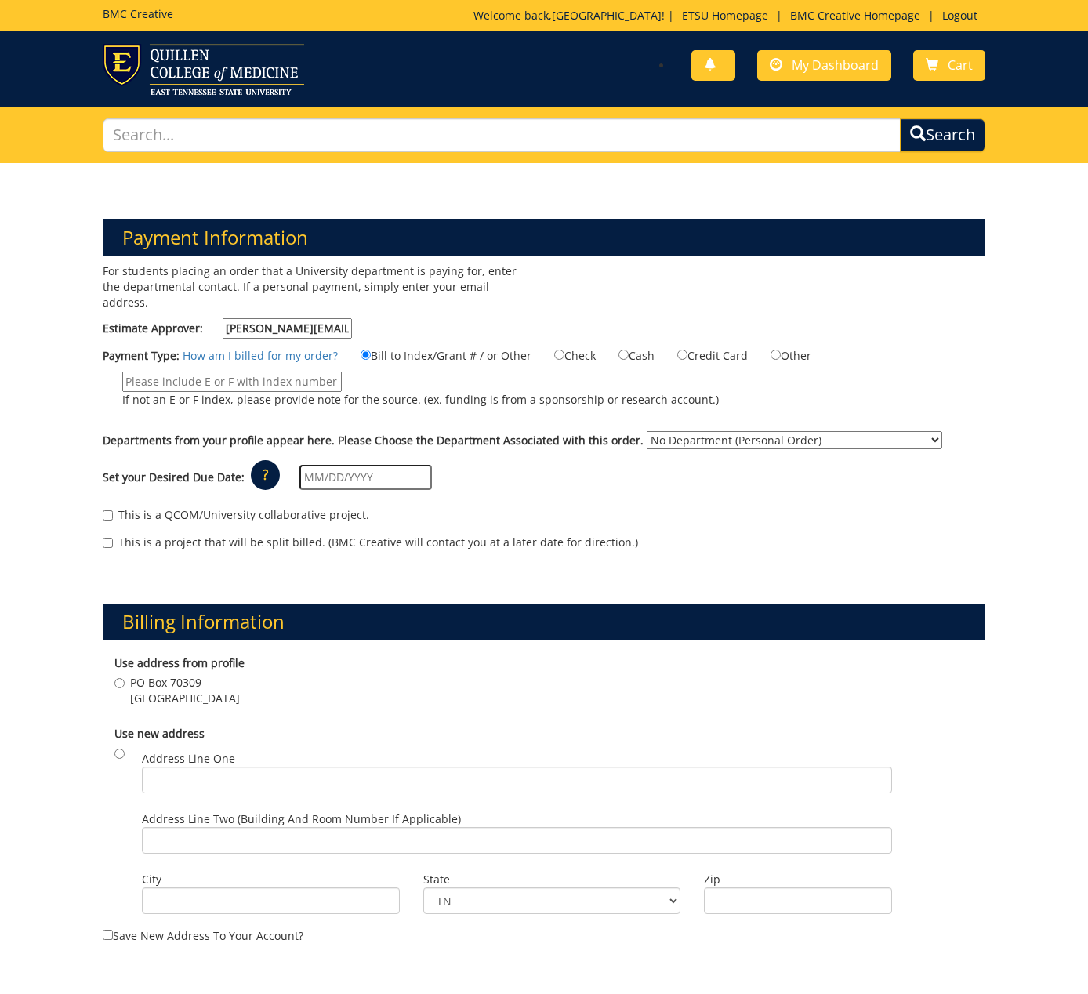
click at [229, 372] on input "If not an E or F index, please provide note for the source. (ex. funding is fro…" at bounding box center [231, 382] width 219 height 20
type input "E22453"
click at [789, 431] on select "No Department (Personal Order) Student Activities Digital Media (Scott M. Niswo…" at bounding box center [795, 440] width 296 height 18
select select "261"
click at [339, 472] on input "text" at bounding box center [365, 477] width 132 height 25
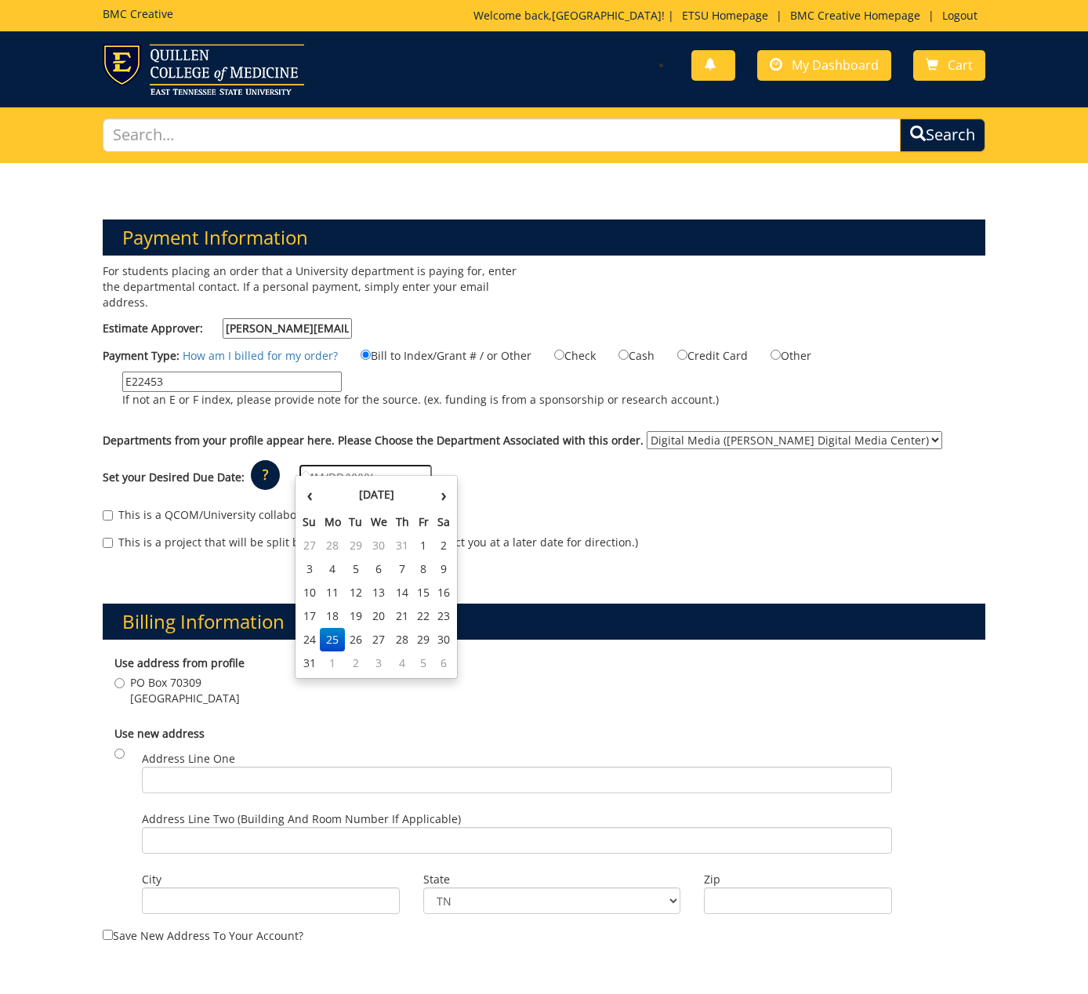
drag, startPoint x: 442, startPoint y: 644, endPoint x: 376, endPoint y: 631, distance: 67.2
click at [442, 644] on td "30" at bounding box center [444, 640] width 20 height 24
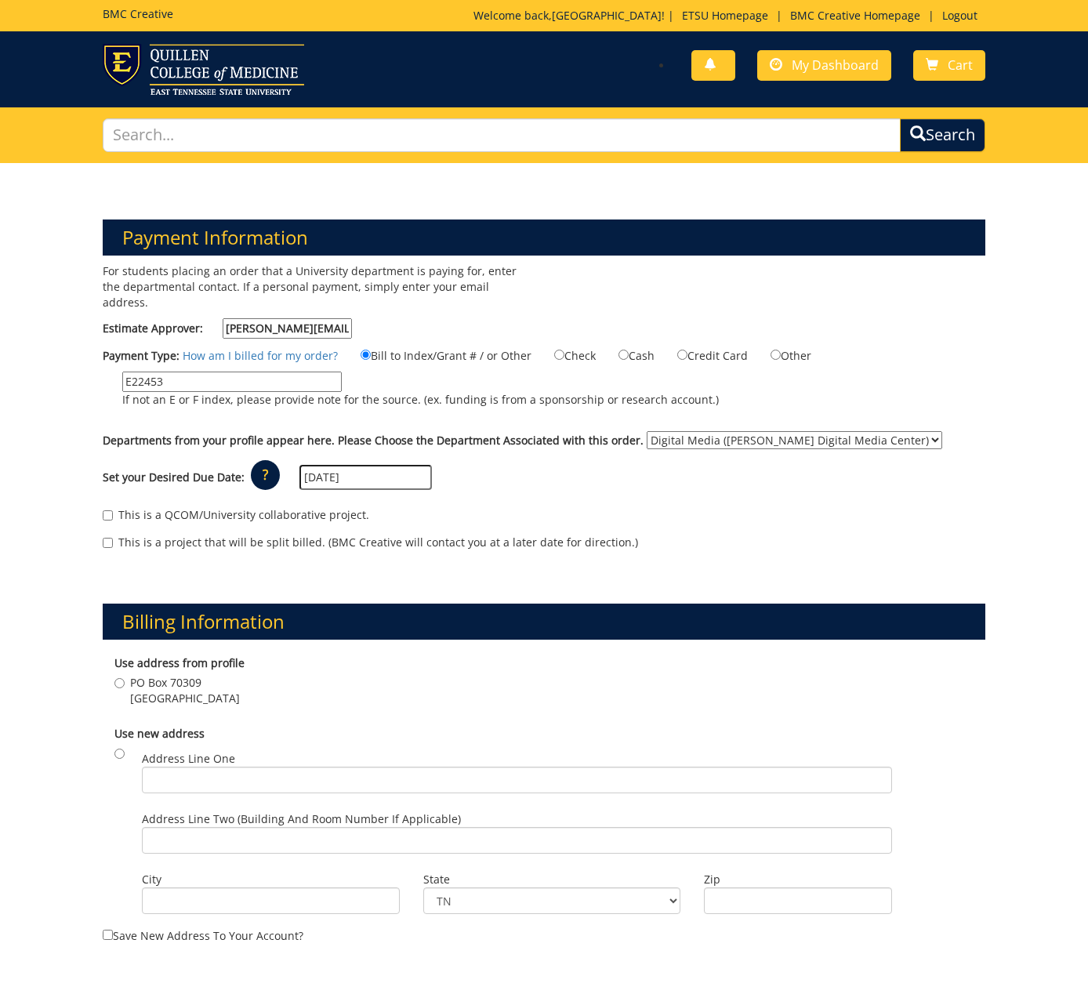
click at [332, 465] on input "08/30/2025" at bounding box center [365, 477] width 132 height 25
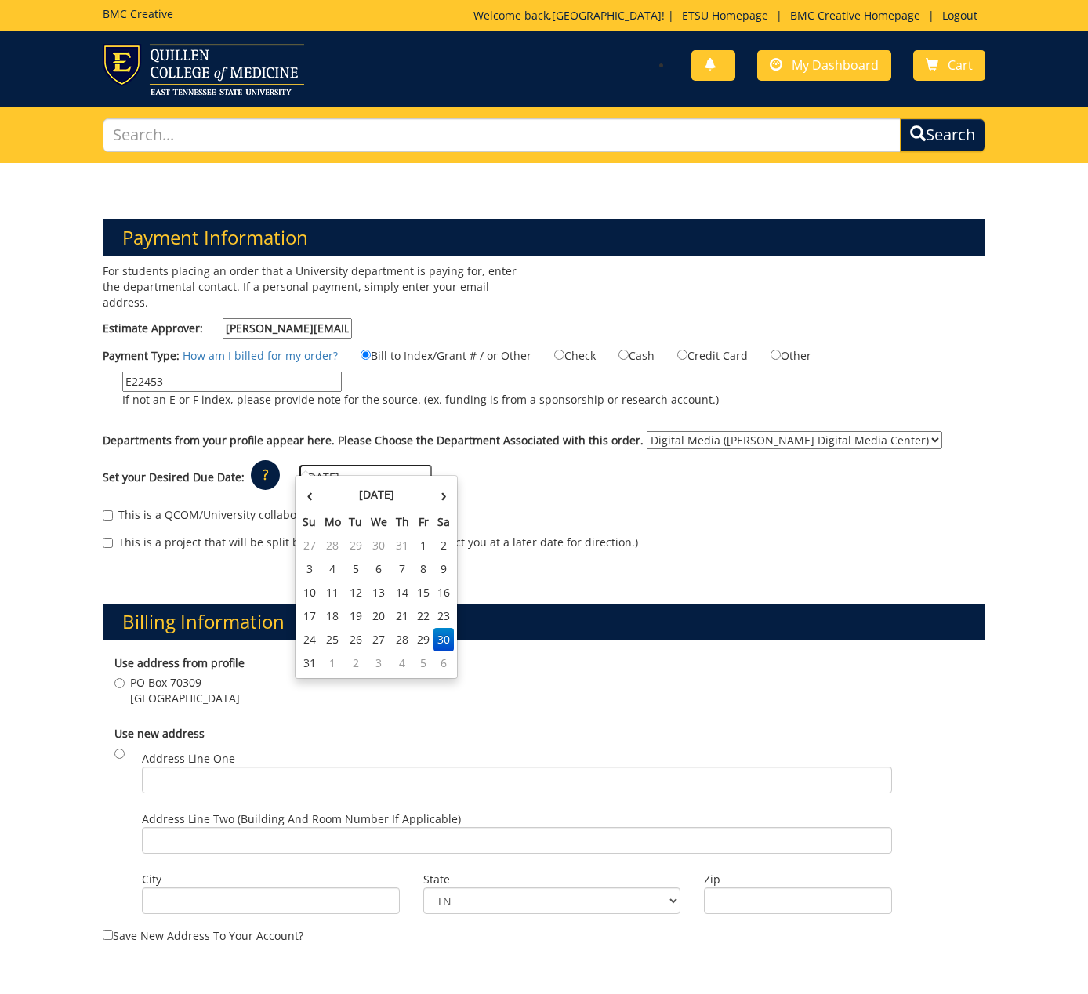
drag, startPoint x: 421, startPoint y: 633, endPoint x: 510, endPoint y: 575, distance: 105.5
click at [422, 633] on td "29" at bounding box center [423, 640] width 21 height 24
type input "[DATE]"
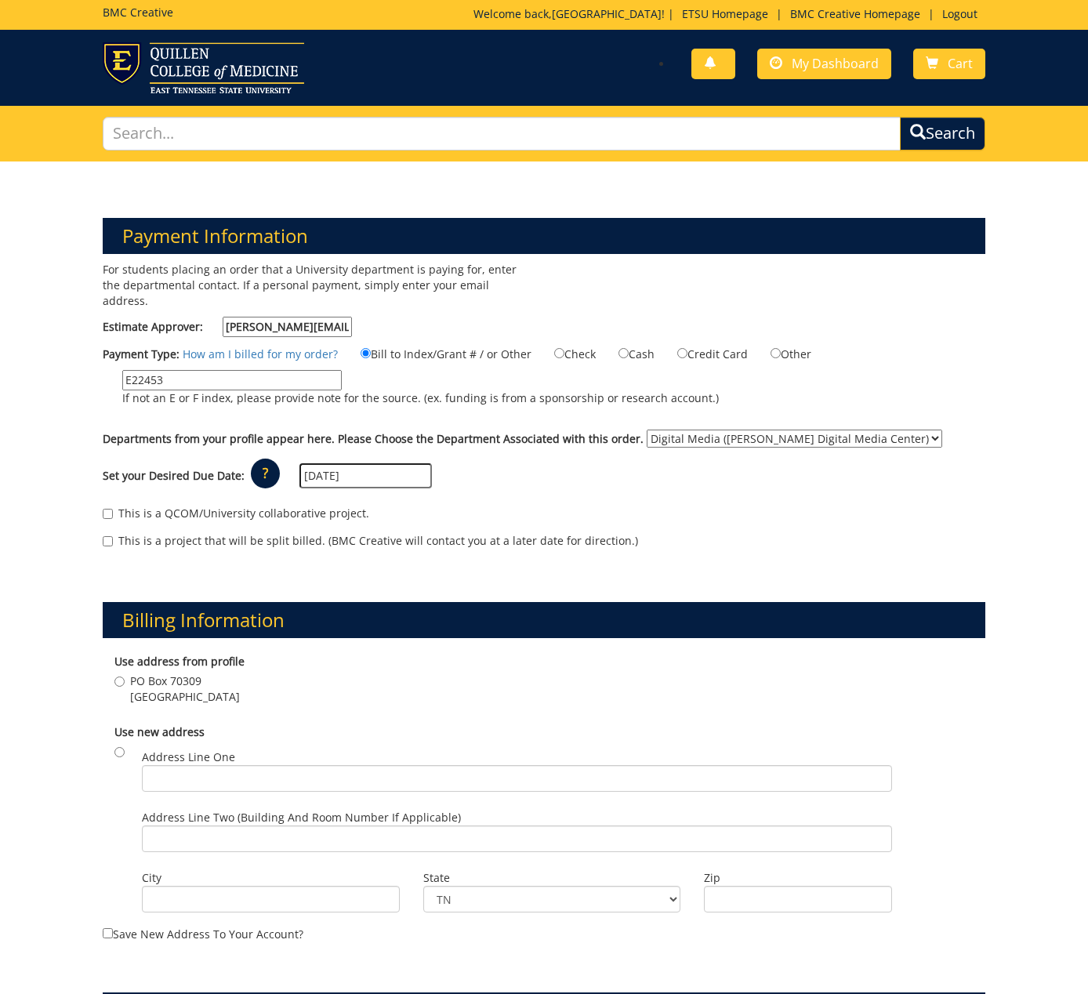
drag, startPoint x: 531, startPoint y: 563, endPoint x: 423, endPoint y: 551, distance: 108.8
click at [531, 564] on div "Billing Information Use address from profile PO Box 70309 Johnson City , TN 376…" at bounding box center [544, 759] width 907 height 390
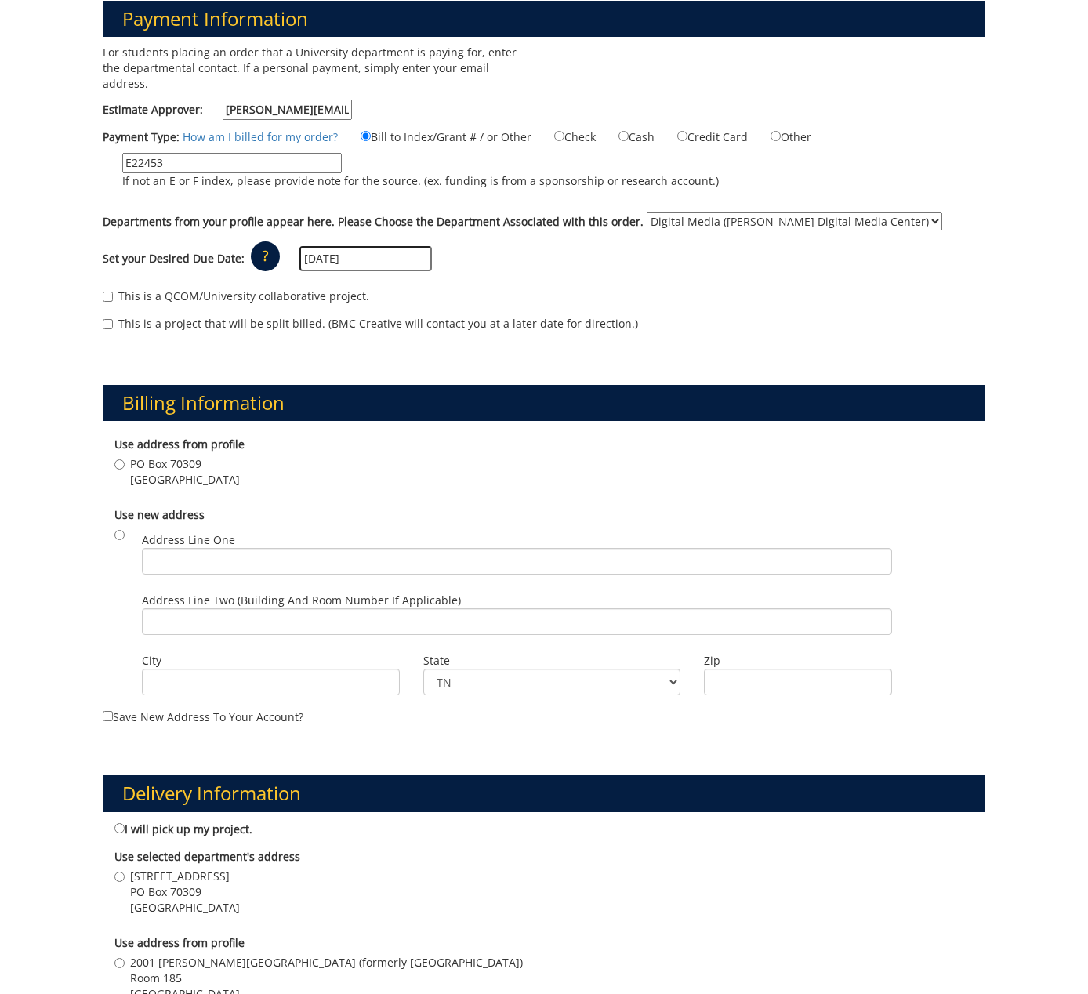
scroll to position [222, 0]
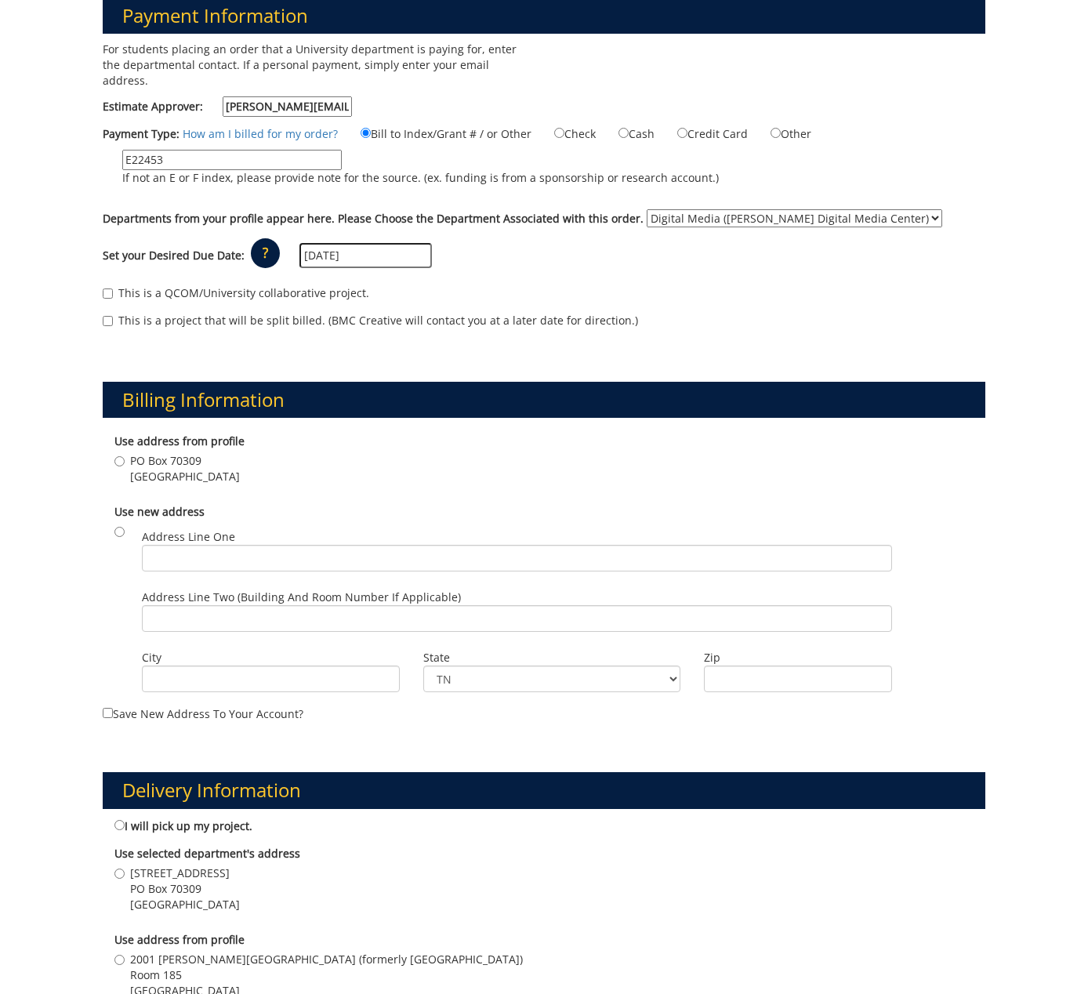
click at [156, 469] on span "Johnson City , TN 37614" at bounding box center [185, 477] width 110 height 16
click at [125, 456] on input "PO Box 70309 Johnson City , TN 37614" at bounding box center [119, 461] width 10 height 10
radio input "true"
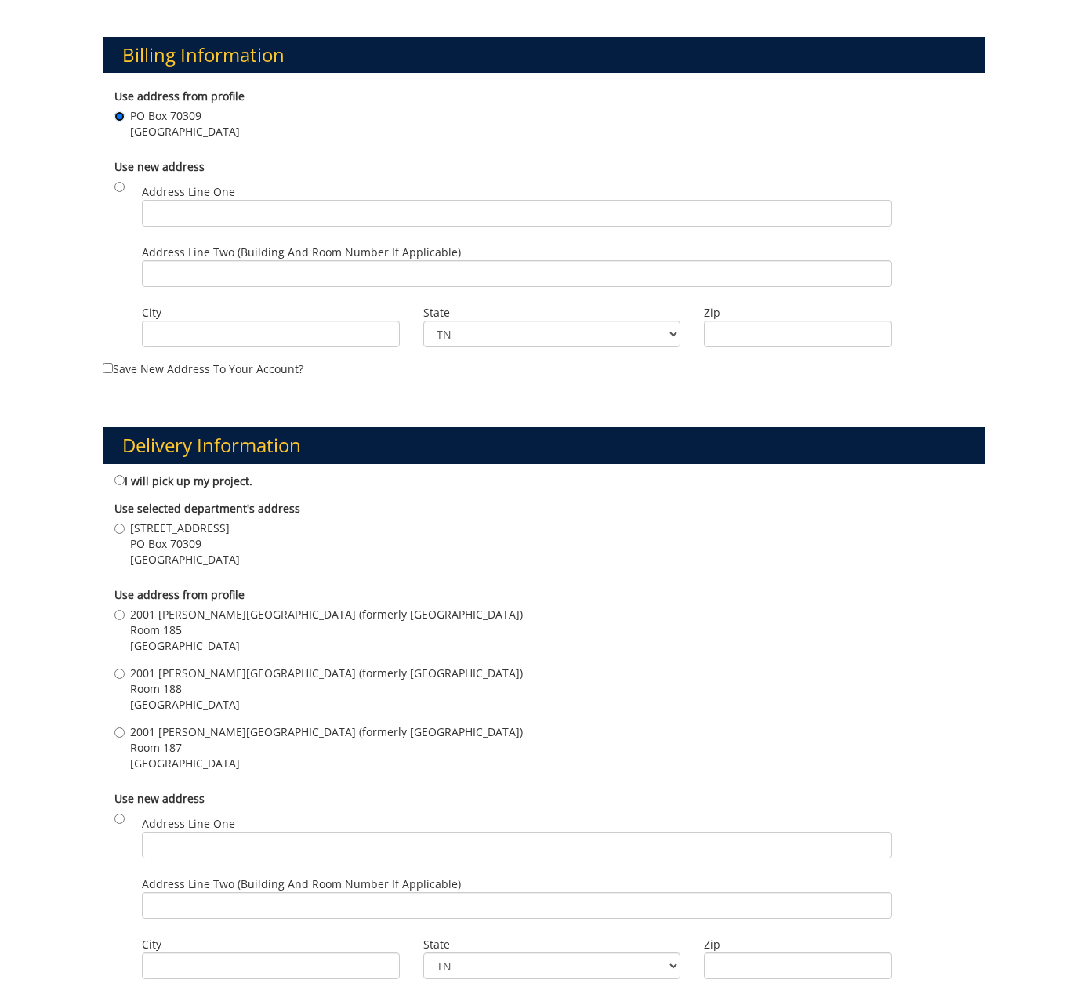
scroll to position [575, 0]
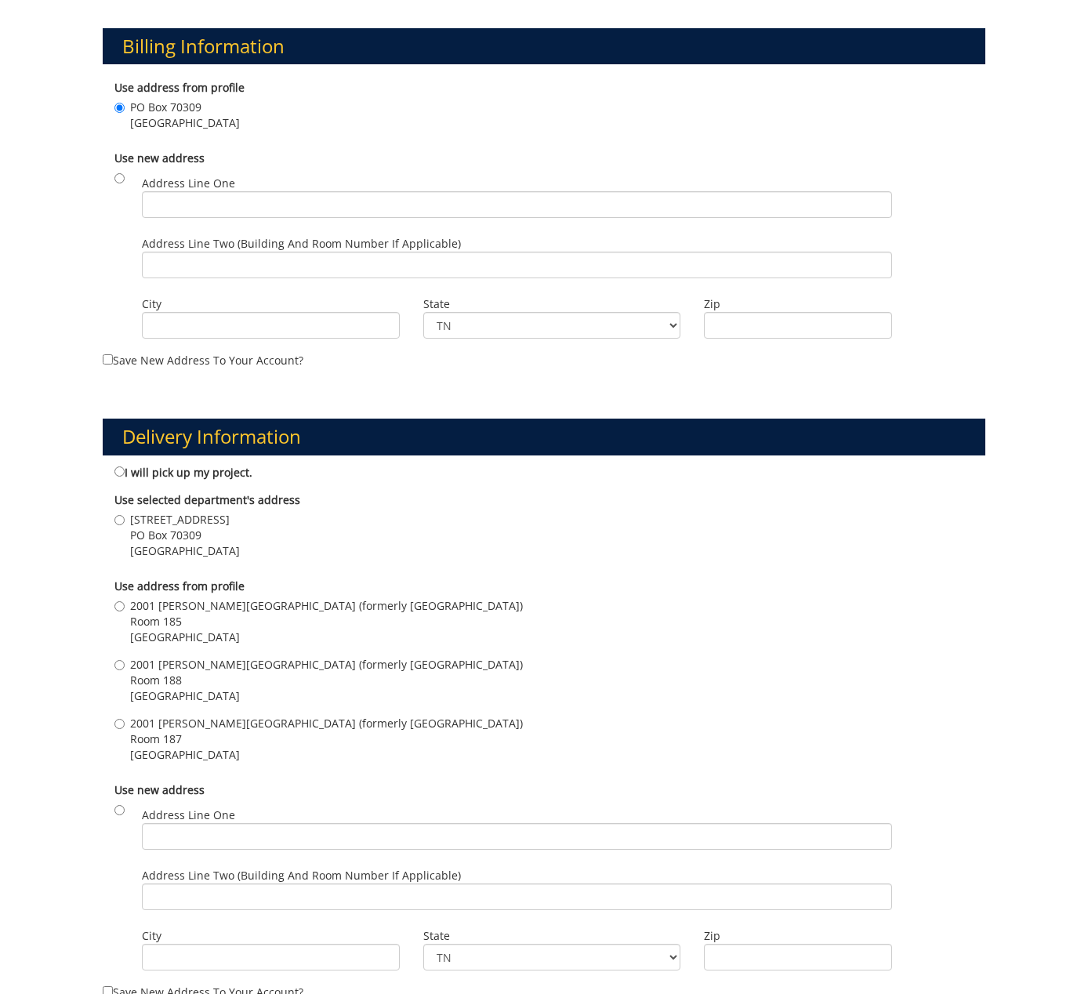
drag, startPoint x: 146, startPoint y: 708, endPoint x: 198, endPoint y: 720, distance: 53.2
click at [146, 716] on span "2001 [PERSON_NAME][GEOGRAPHIC_DATA] (formerly [GEOGRAPHIC_DATA])" at bounding box center [326, 724] width 393 height 16
click at [125, 719] on input "2001 Brinkley Center Place (formerly Millenium) Room 187 Johnson City , TN 37614" at bounding box center [119, 724] width 10 height 10
radio input "true"
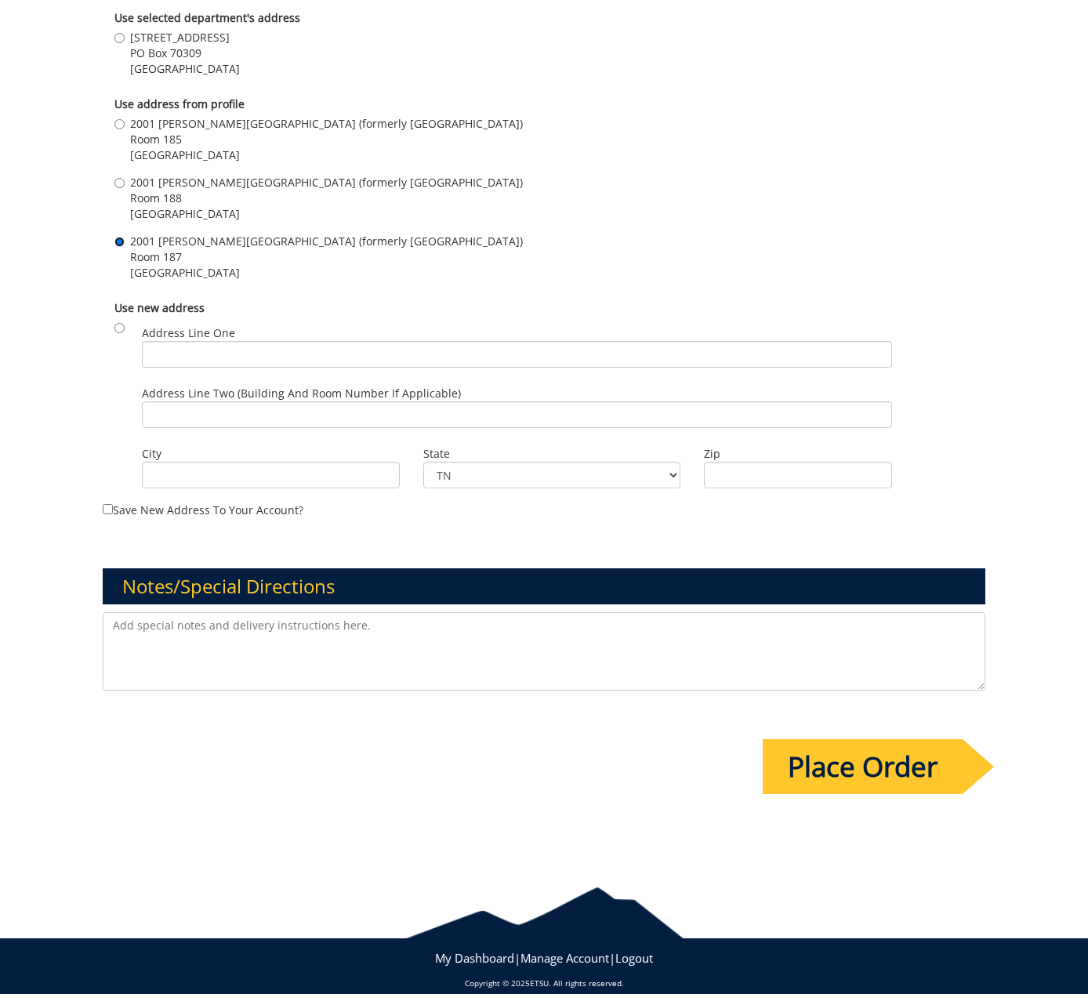
scroll to position [1060, 0]
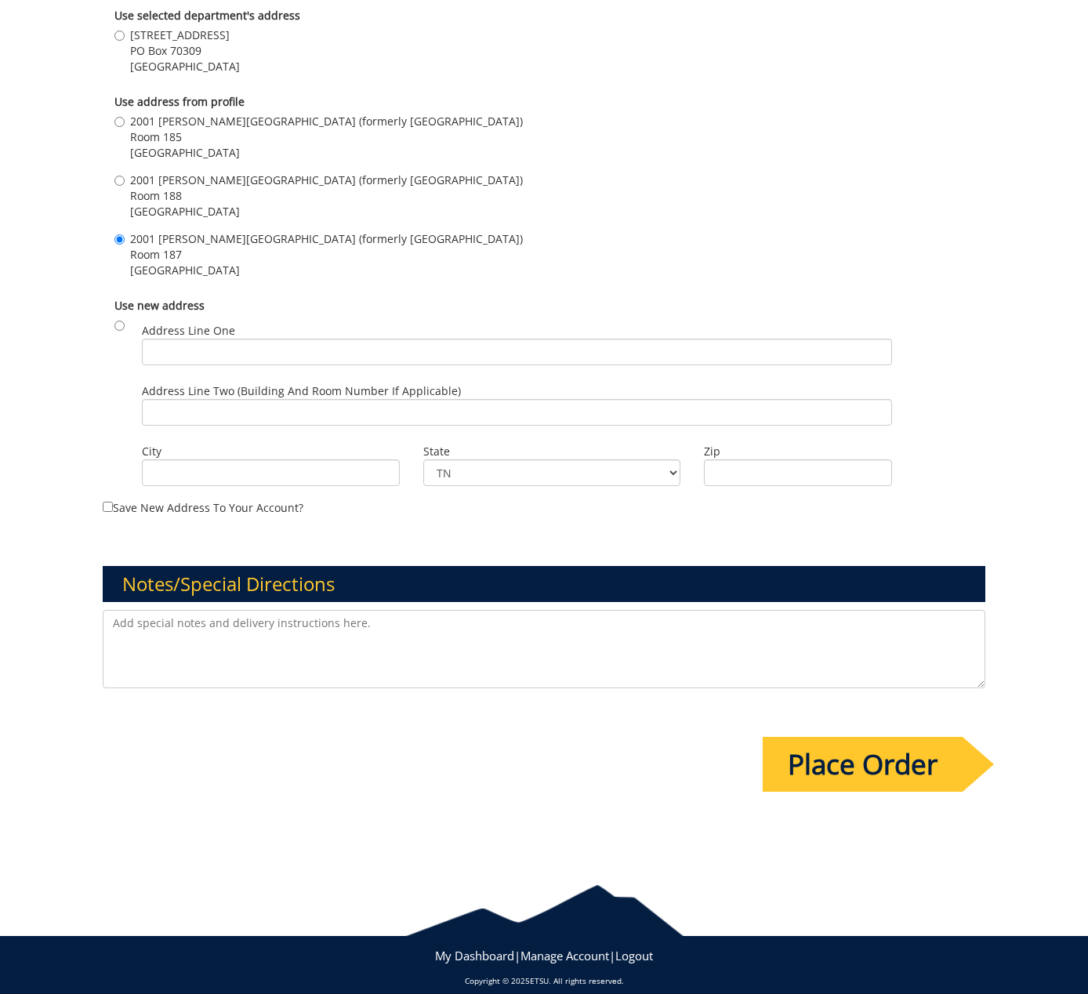
click at [373, 666] on textarea at bounding box center [544, 649] width 883 height 78
type textarea "Hi! I am not sure if I did this file set-up the best way for you all. I was hop…"
click at [789, 759] on input "Place Order" at bounding box center [863, 764] width 200 height 55
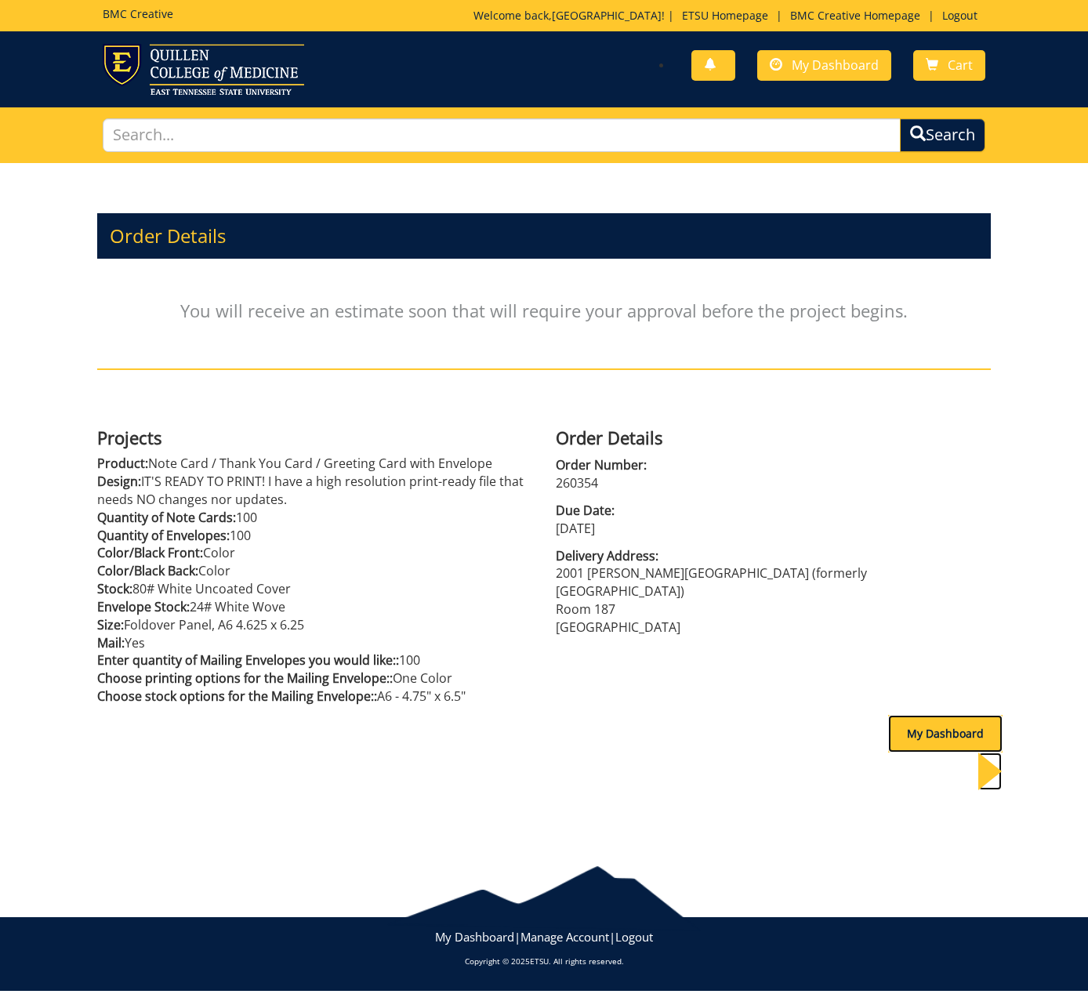
click at [920, 724] on div "My Dashboard" at bounding box center [945, 734] width 114 height 38
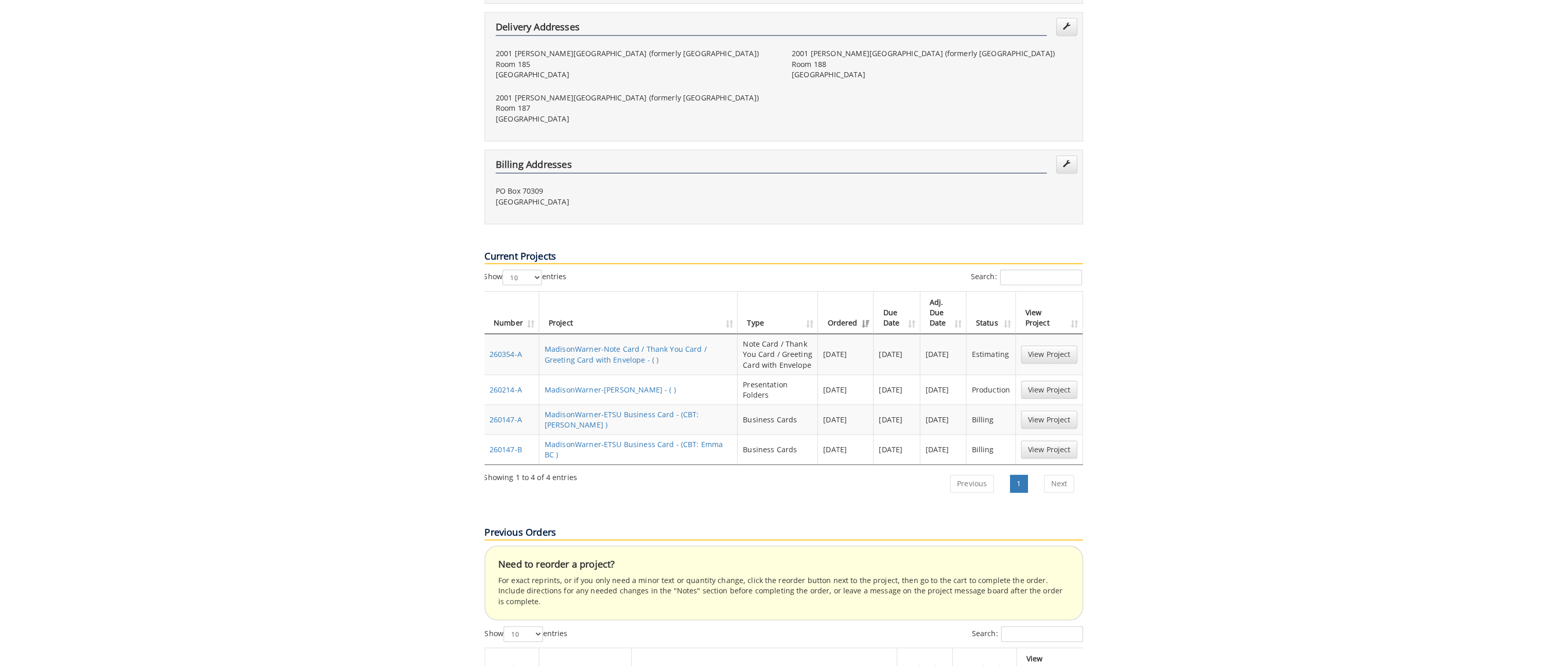
scroll to position [273, 0]
